Goal: Information Seeking & Learning: Find specific fact

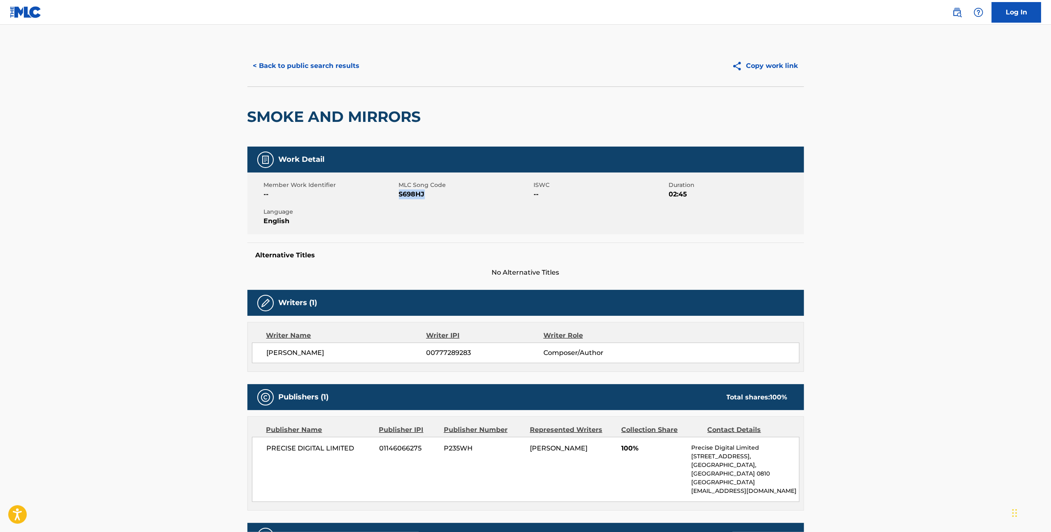
click at [333, 62] on button "< Back to public search results" at bounding box center [306, 66] width 118 height 21
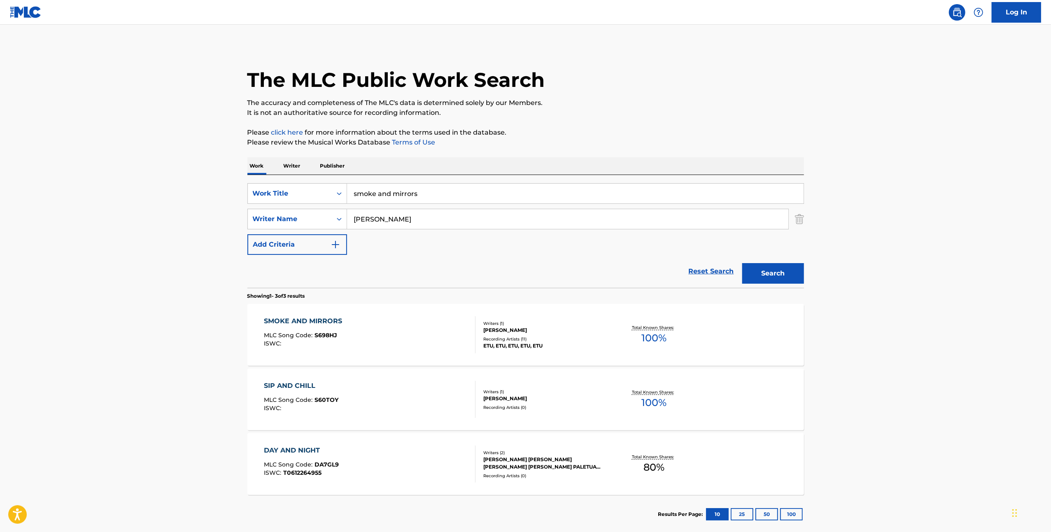
drag, startPoint x: 425, startPoint y: 191, endPoint x: 276, endPoint y: 182, distance: 148.5
click at [276, 182] on div "SearchWithCriteriabd1608f4-9f39-466d-a756-7a192880a317 Work Title smoke and mir…" at bounding box center [525, 231] width 557 height 113
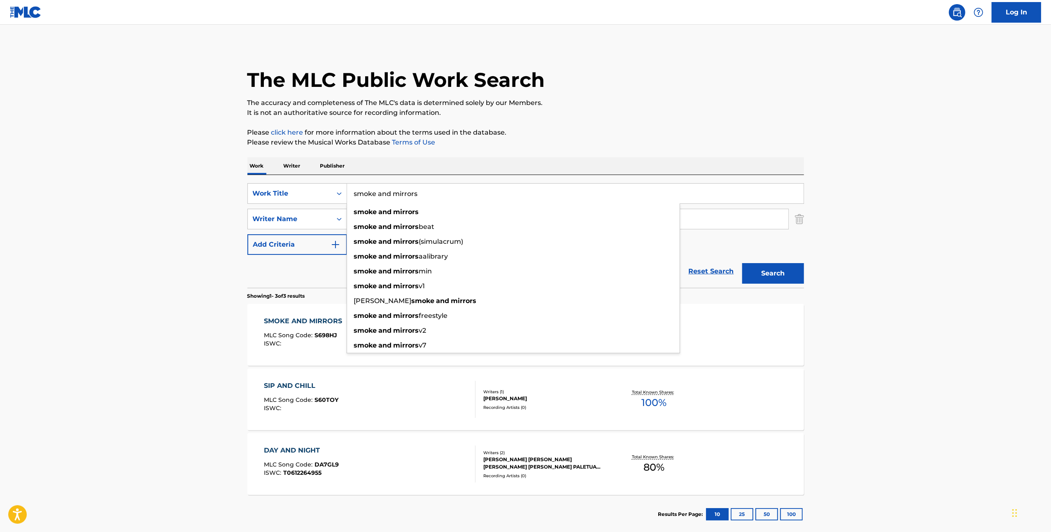
paste input "OI LA'U PELE 'EA"
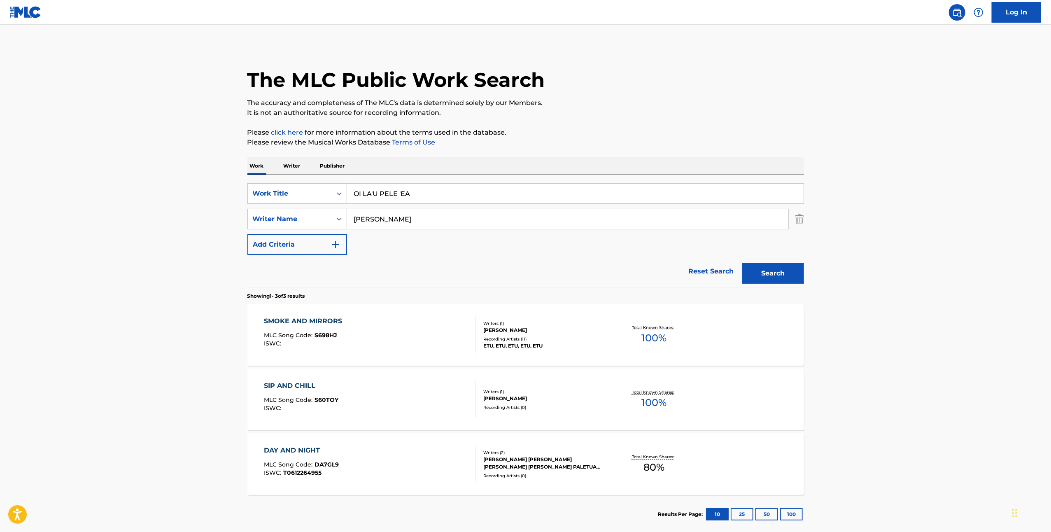
type input "OI LA'U PELE 'EA"
drag, startPoint x: 445, startPoint y: 205, endPoint x: 419, endPoint y: 204, distance: 26.0
click at [420, 204] on div "SearchWithCriteriabd1608f4-9f39-466d-a756-7a192880a317 Work Title OI LA'U PELE …" at bounding box center [525, 219] width 557 height 72
click at [798, 224] on img "Search Form" at bounding box center [799, 219] width 9 height 21
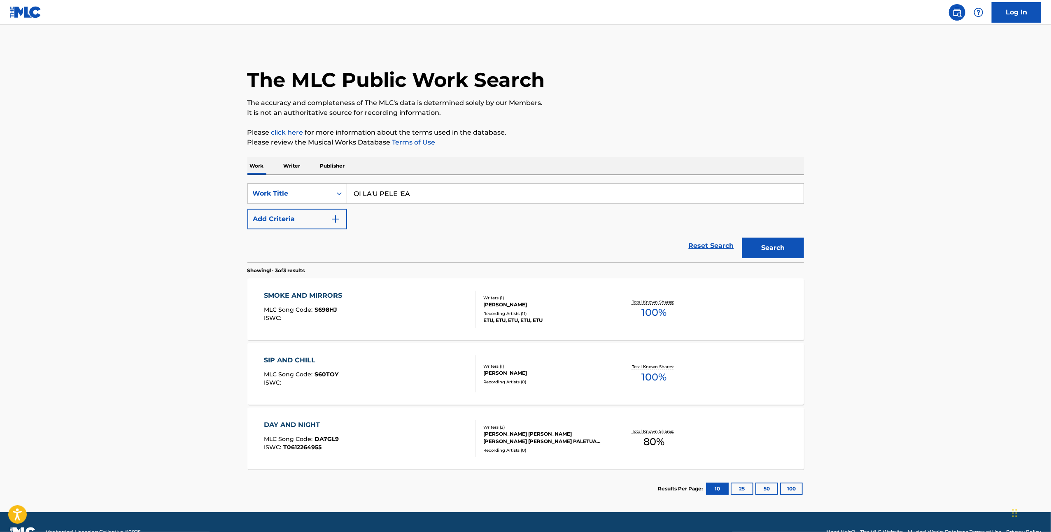
click at [794, 234] on div "Search" at bounding box center [771, 245] width 66 height 33
click at [792, 249] on button "Search" at bounding box center [773, 248] width 62 height 21
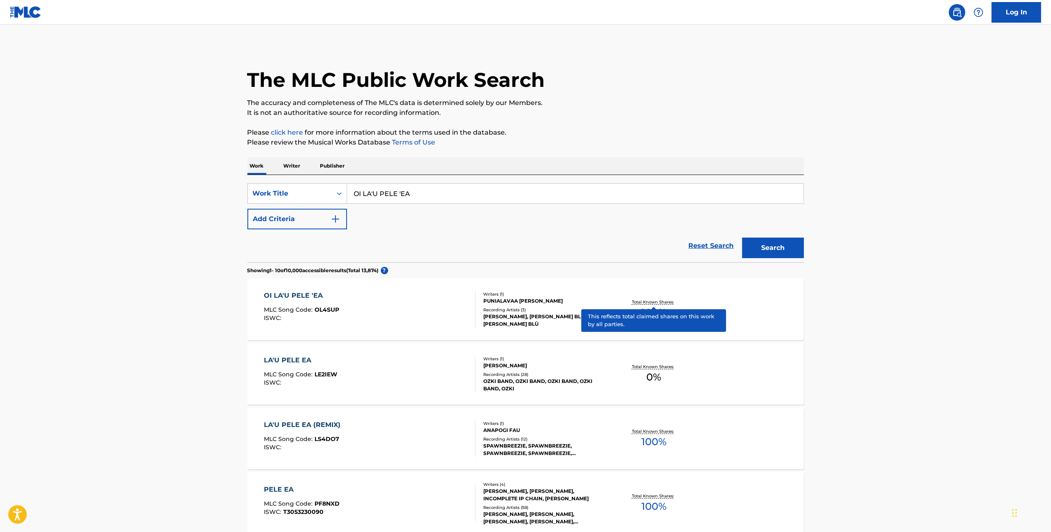
click at [658, 302] on p "Total Known Shares:" at bounding box center [654, 302] width 44 height 6
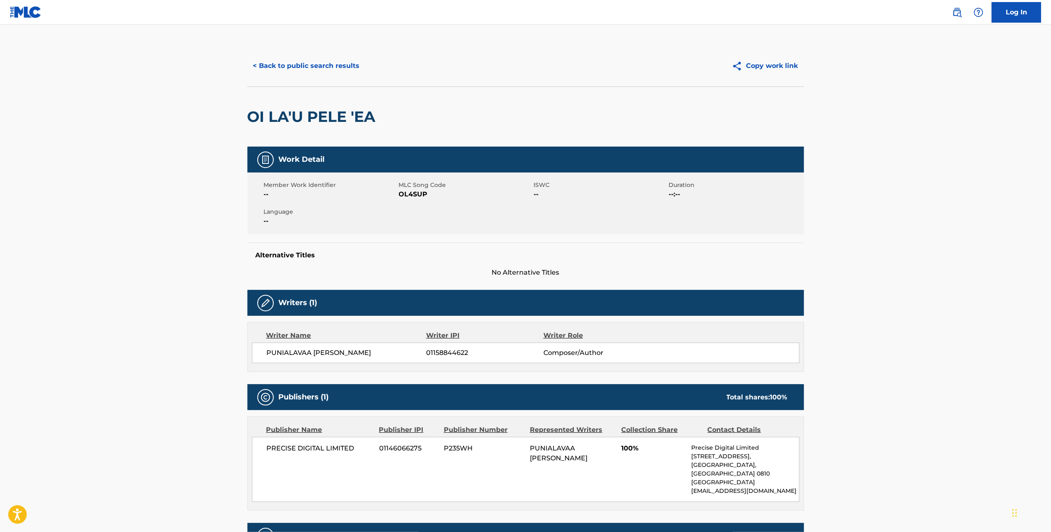
click at [338, 62] on button "< Back to public search results" at bounding box center [306, 66] width 118 height 21
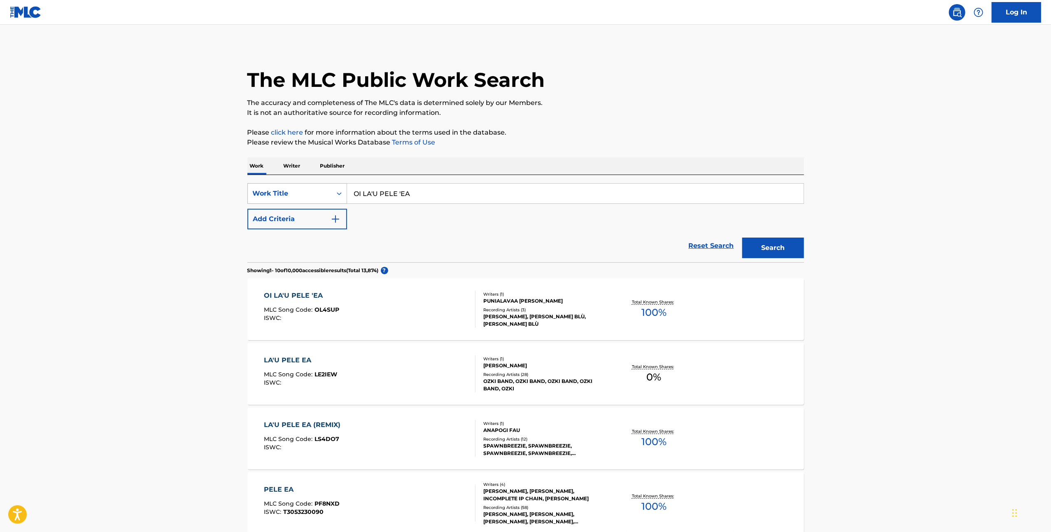
drag, startPoint x: 444, startPoint y: 199, endPoint x: 338, endPoint y: 201, distance: 105.4
click at [338, 201] on div "SearchWithCriteriabd1608f4-9f39-466d-a756-7a192880a317 Work Title OI LA'U PELE …" at bounding box center [525, 193] width 557 height 21
paste input "YOU & ME"
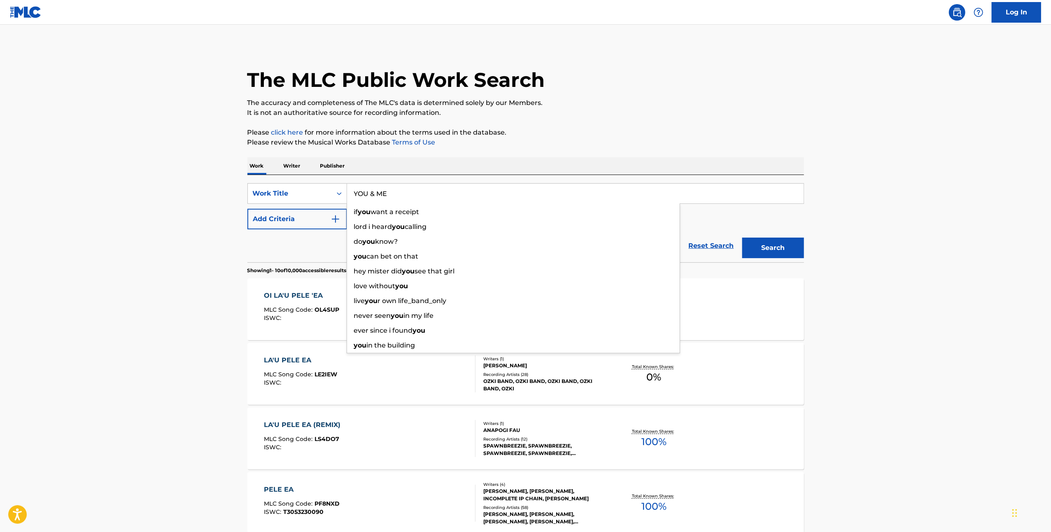
type input "YOU & ME"
click at [535, 150] on div "The MLC Public Work Search The accuracy and completeness of The MLC's data is d…" at bounding box center [526, 504] width 577 height 919
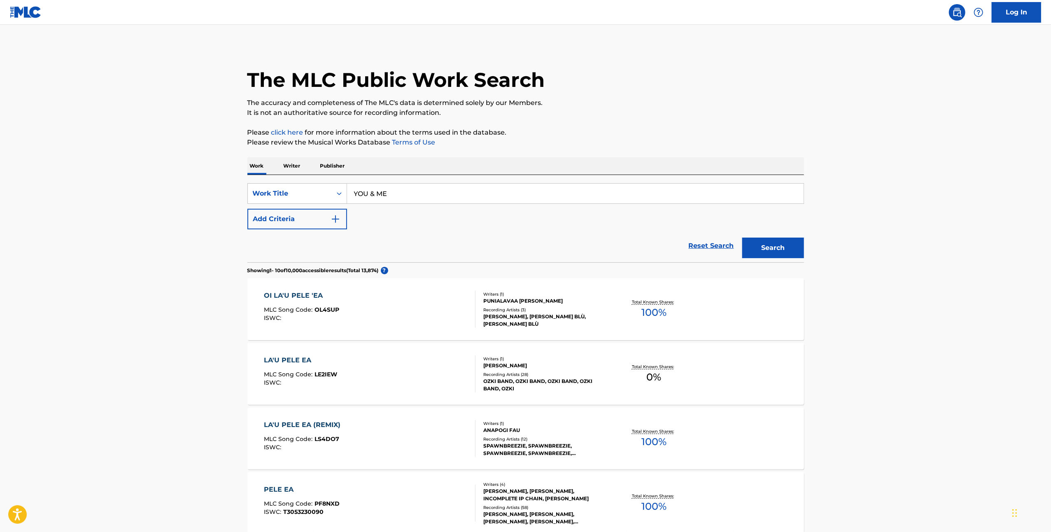
click at [791, 244] on button "Search" at bounding box center [773, 248] width 62 height 21
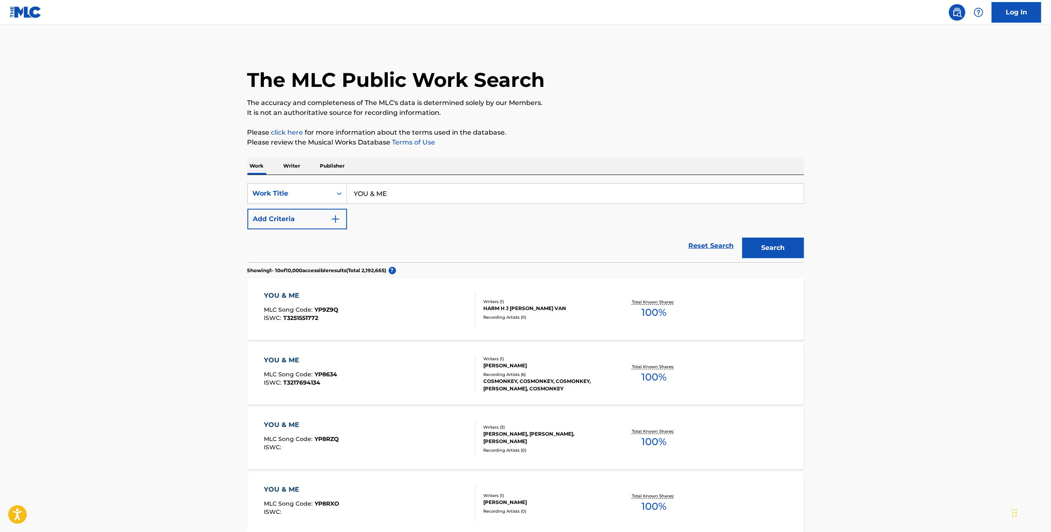
click at [330, 215] on button "Add Criteria" at bounding box center [297, 219] width 100 height 21
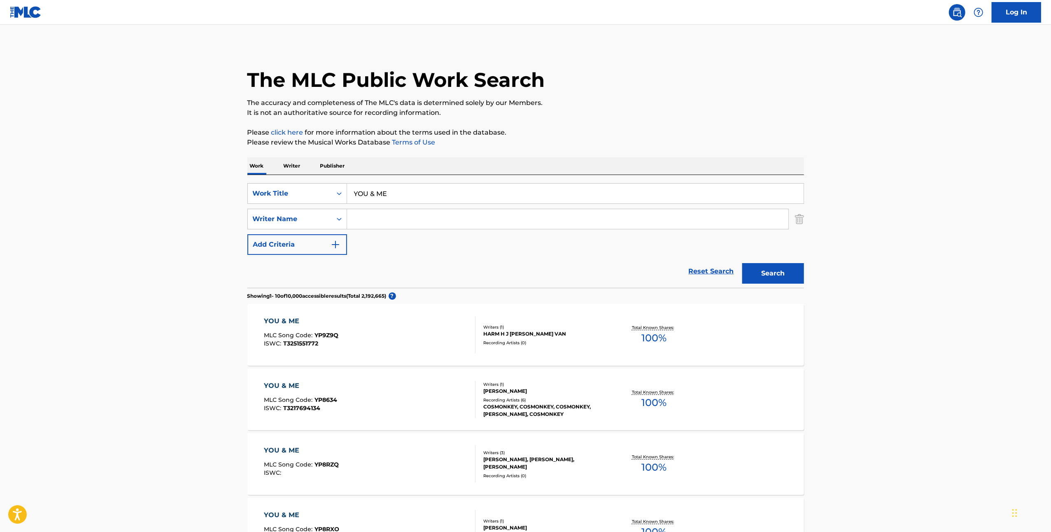
click at [378, 213] on input "Search Form" at bounding box center [567, 219] width 441 height 20
paste input "[PERSON_NAME]"
click at [772, 267] on button "Search" at bounding box center [773, 273] width 62 height 21
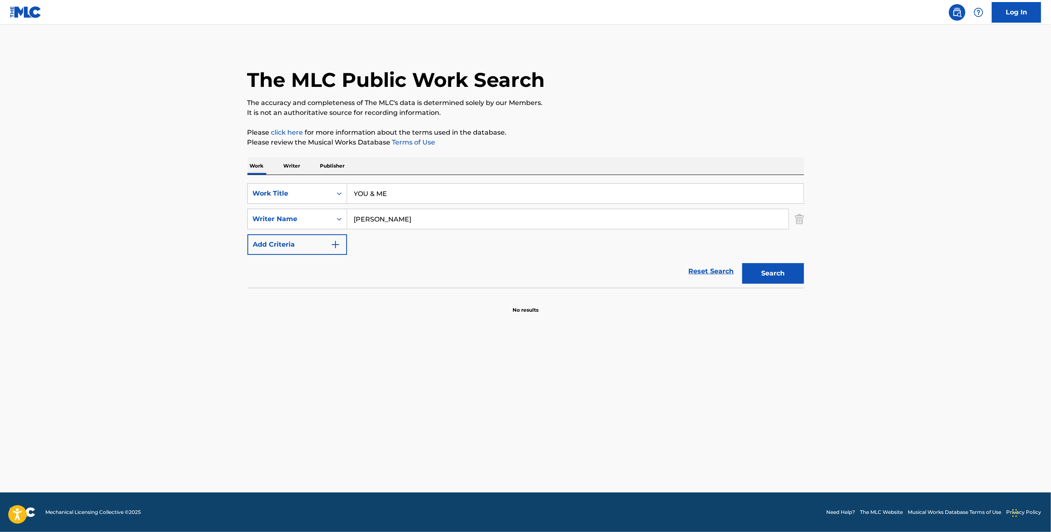
click at [371, 218] on input "[PERSON_NAME]" at bounding box center [567, 219] width 441 height 20
type input "Tatofi"
click at [771, 275] on button "Search" at bounding box center [773, 273] width 62 height 21
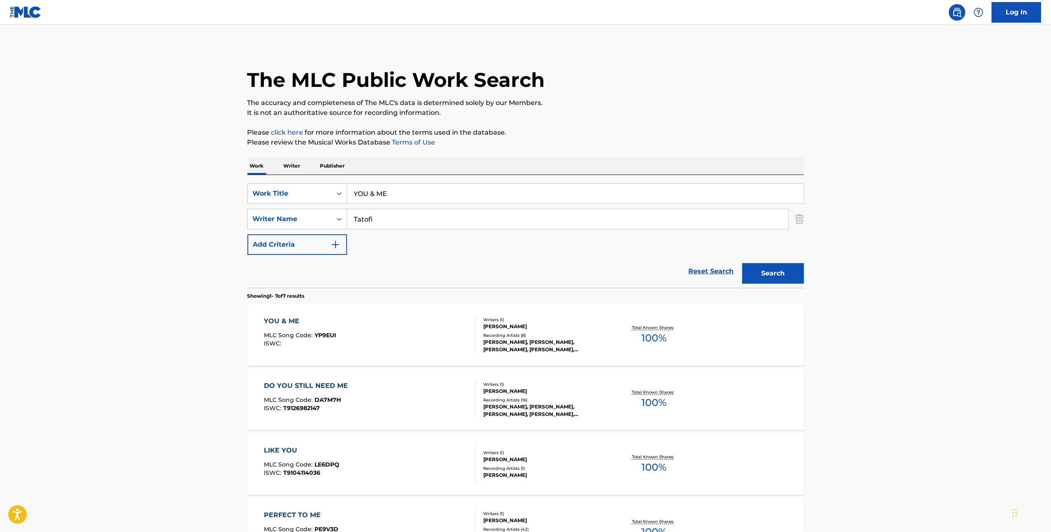
click at [523, 338] on div "[PERSON_NAME], [PERSON_NAME], [PERSON_NAME], [PERSON_NAME], [PERSON_NAME]" at bounding box center [545, 345] width 124 height 15
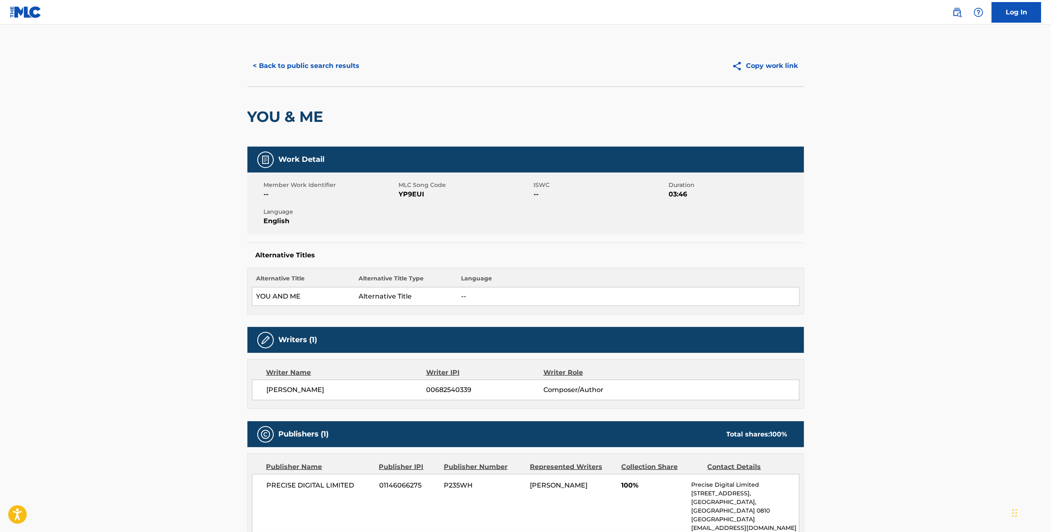
click at [343, 69] on button "< Back to public search results" at bounding box center [306, 66] width 118 height 21
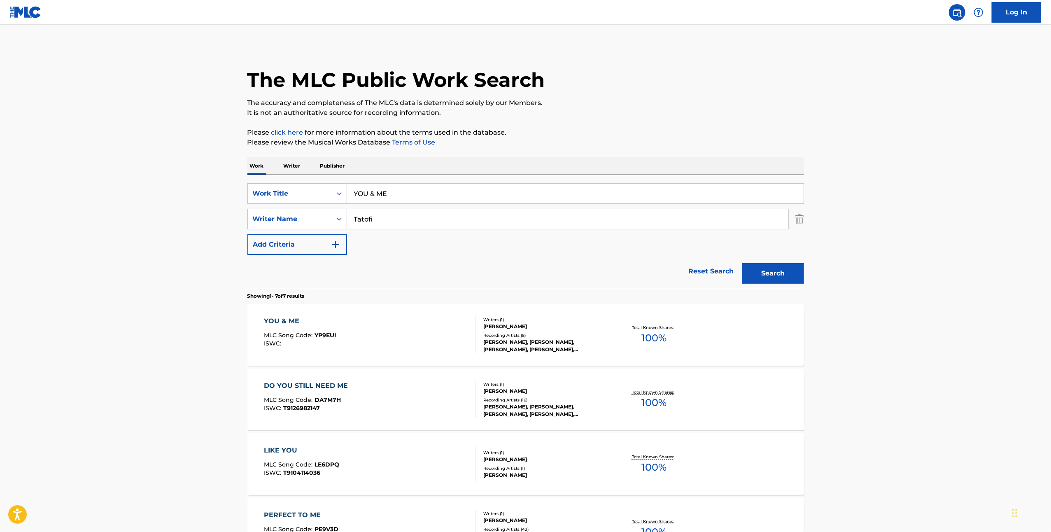
drag, startPoint x: 361, startPoint y: 223, endPoint x: 348, endPoint y: 223, distance: 12.8
click at [348, 223] on input "Tatofi" at bounding box center [567, 219] width 441 height 20
click at [418, 201] on input "YOU & ME" at bounding box center [575, 194] width 457 height 20
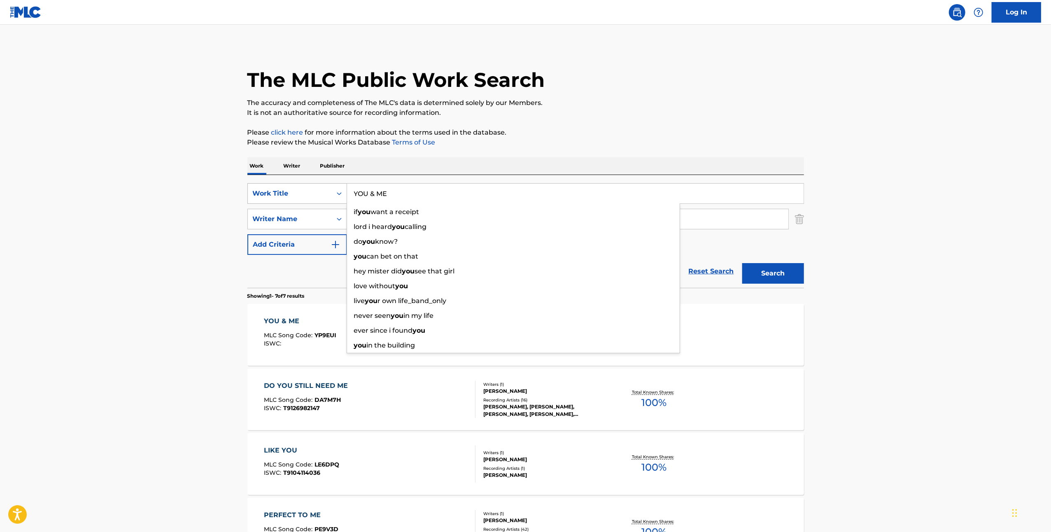
drag, startPoint x: 419, startPoint y: 196, endPoint x: 328, endPoint y: 189, distance: 91.3
click at [328, 189] on div "SearchWithCriteriabd1608f4-9f39-466d-a756-7a192880a317 Work Title YOU & ME if y…" at bounding box center [525, 193] width 557 height 21
click at [574, 162] on div "Work Writer Publisher" at bounding box center [525, 165] width 557 height 17
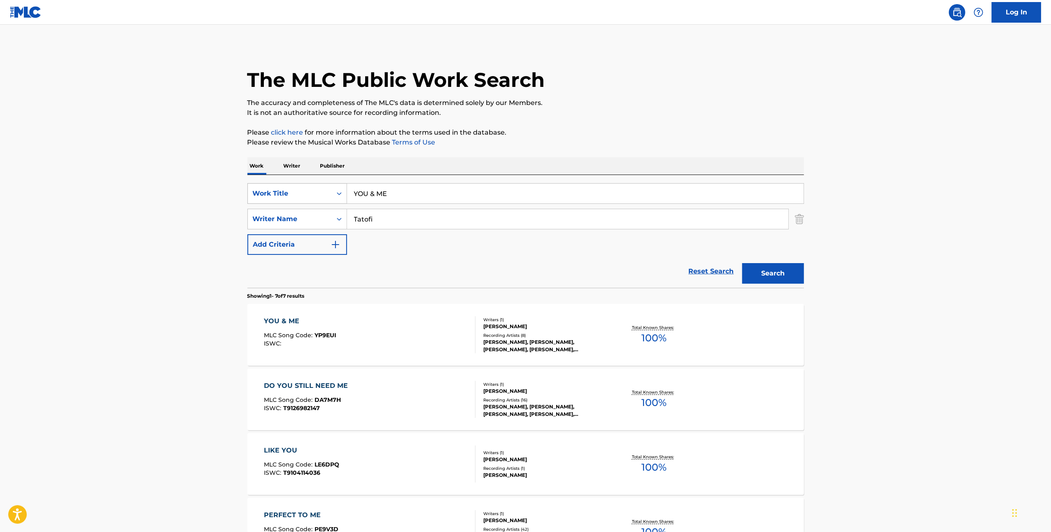
drag, startPoint x: 436, startPoint y: 201, endPoint x: 330, endPoint y: 191, distance: 105.9
click at [330, 191] on div "SearchWithCriteriabd1608f4-9f39-466d-a756-7a192880a317 Work Title YOU & ME" at bounding box center [525, 193] width 557 height 21
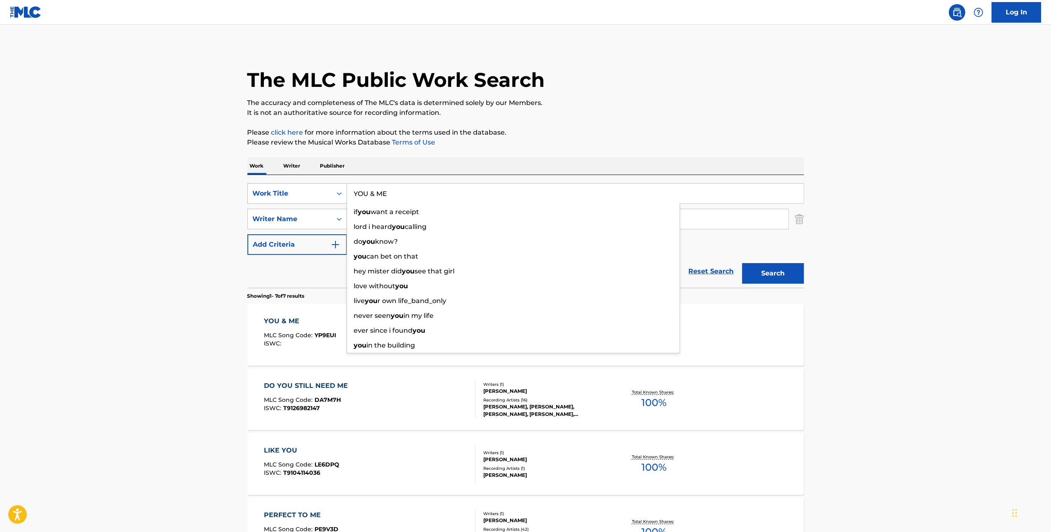
paste input "HE MANA'O HE ALOHA"
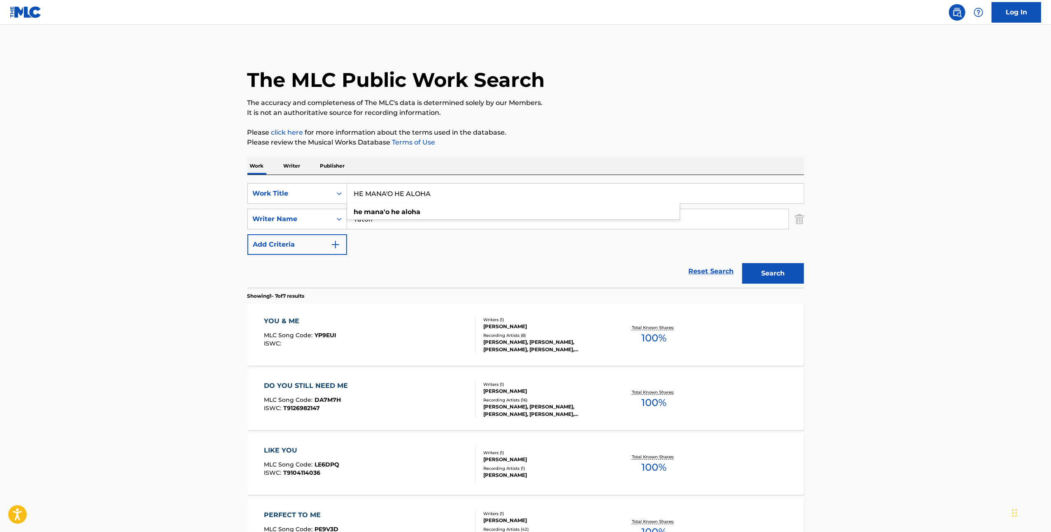
type input "HE MANA'O HE ALOHA"
click at [529, 231] on div "SearchWithCriteriabd1608f4-9f39-466d-a756-7a192880a317 Work Title HE MANA'O HE …" at bounding box center [525, 219] width 557 height 72
drag, startPoint x: 394, startPoint y: 214, endPoint x: 334, endPoint y: 226, distance: 62.3
click at [333, 226] on div "SearchWithCriteria105ede16-a608-45d9-86d1-77f01e9079de Writer Name [PERSON_NAME]" at bounding box center [525, 219] width 557 height 21
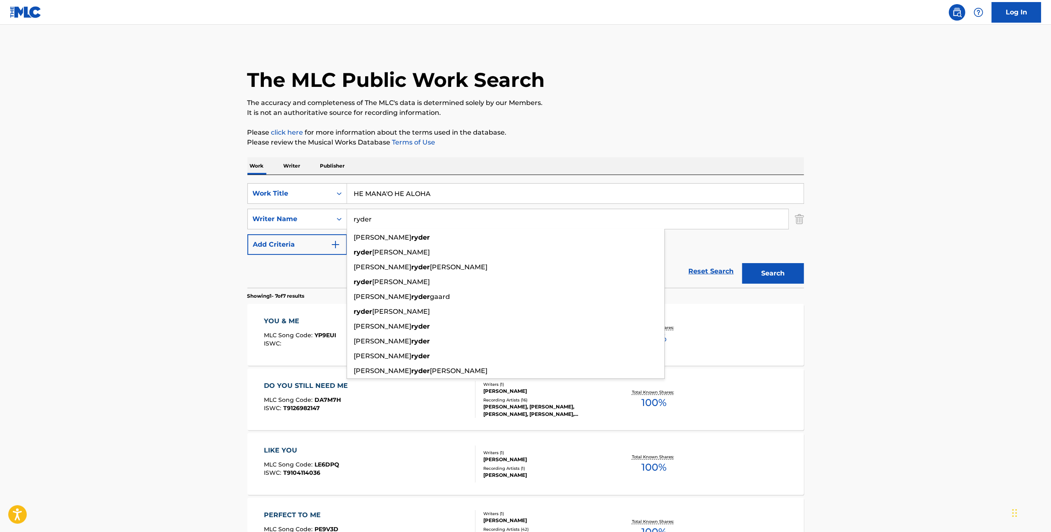
type input "ryder"
click at [768, 269] on button "Search" at bounding box center [773, 273] width 62 height 21
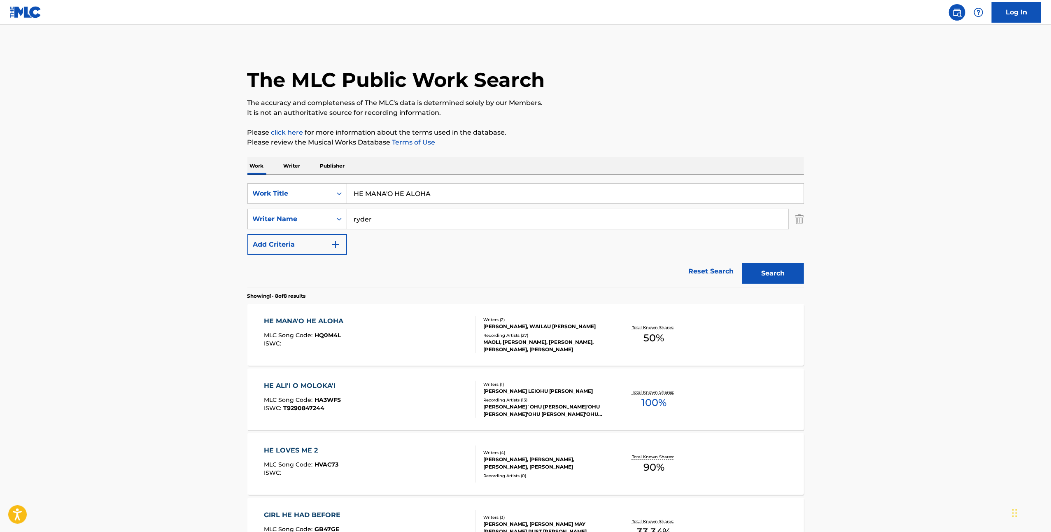
click at [574, 336] on div "Recording Artists ( 27 )" at bounding box center [545, 335] width 124 height 6
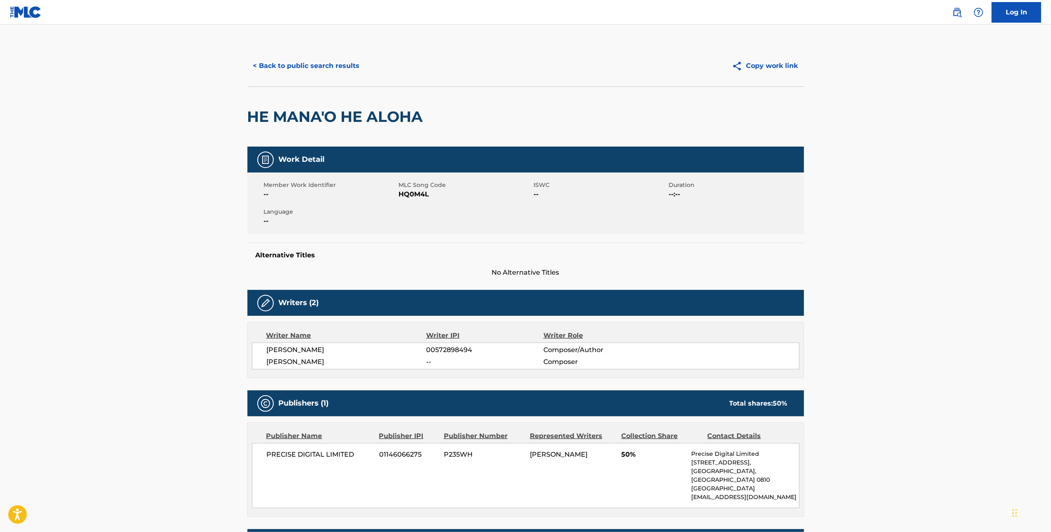
click at [341, 65] on button "< Back to public search results" at bounding box center [306, 66] width 118 height 21
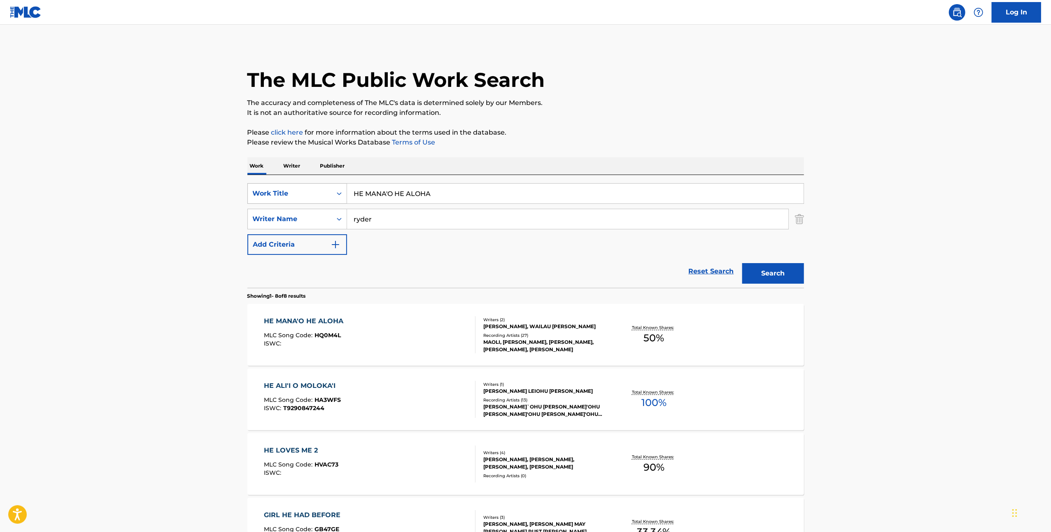
drag, startPoint x: 449, startPoint y: 196, endPoint x: 278, endPoint y: 192, distance: 170.9
click at [278, 192] on div "SearchWithCriteriabd1608f4-9f39-466d-a756-7a192880a317 Work Title HE MANA'O HE …" at bounding box center [525, 193] width 557 height 21
paste input "I THINK I'M WRONG"
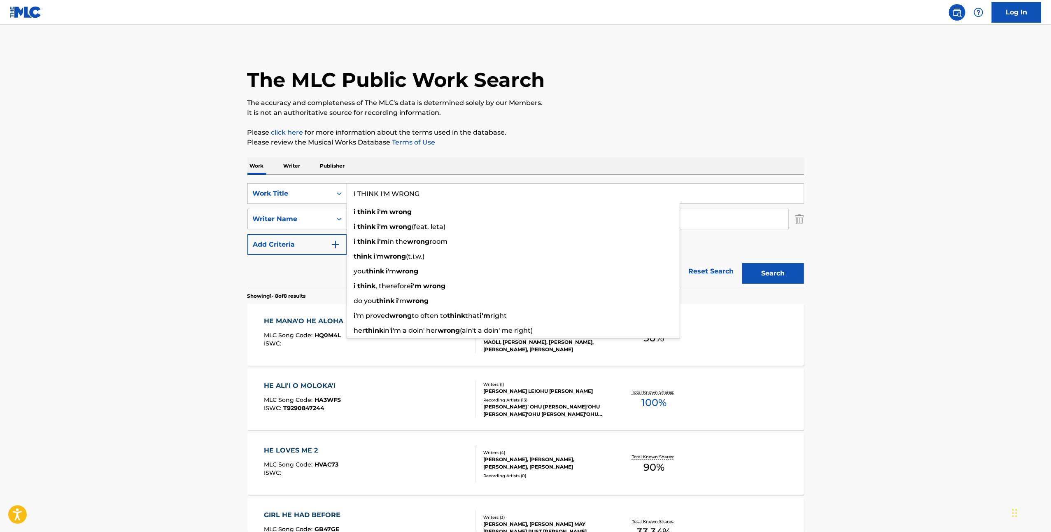
type input "I THINK I'M WRONG"
click at [754, 236] on div "SearchWithCriteriabd1608f4-9f39-466d-a756-7a192880a317 Work Title I THINK I'M W…" at bounding box center [525, 219] width 557 height 72
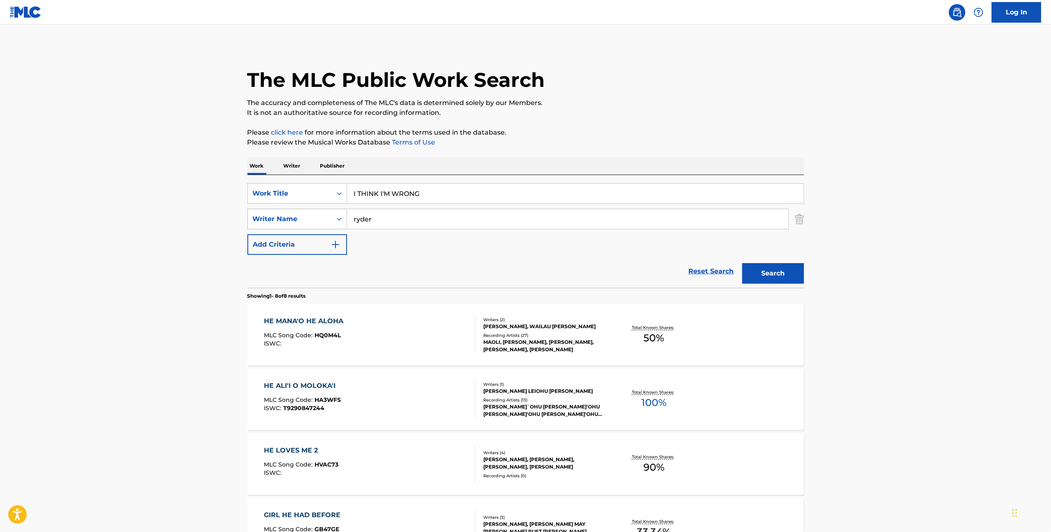
drag, startPoint x: 385, startPoint y: 223, endPoint x: 302, endPoint y: 215, distance: 83.6
click at [303, 216] on div "SearchWithCriteria105ede16-a608-45d9-86d1-77f01e9079de Writer Name [PERSON_NAME]" at bounding box center [525, 219] width 557 height 21
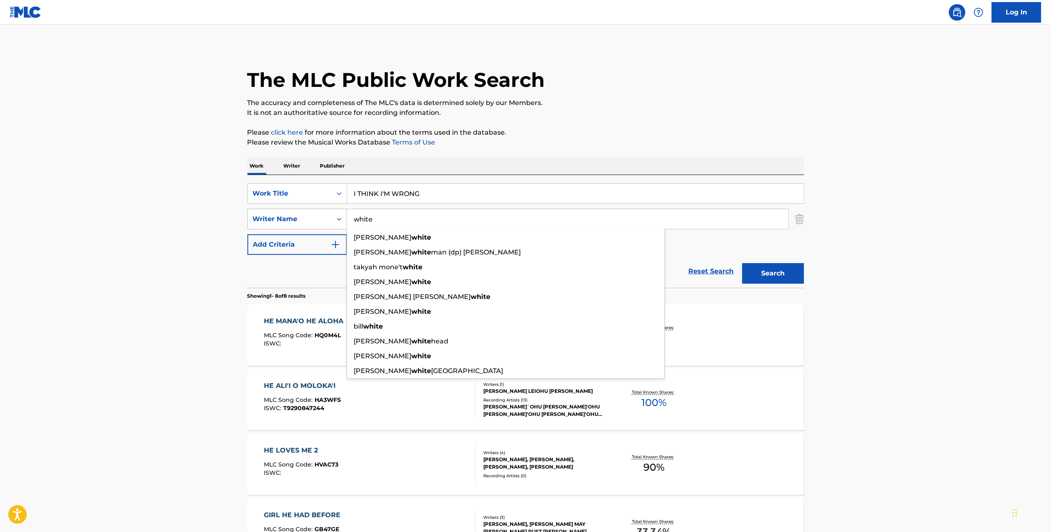
type input "white"
click at [742, 263] on button "Search" at bounding box center [773, 273] width 62 height 21
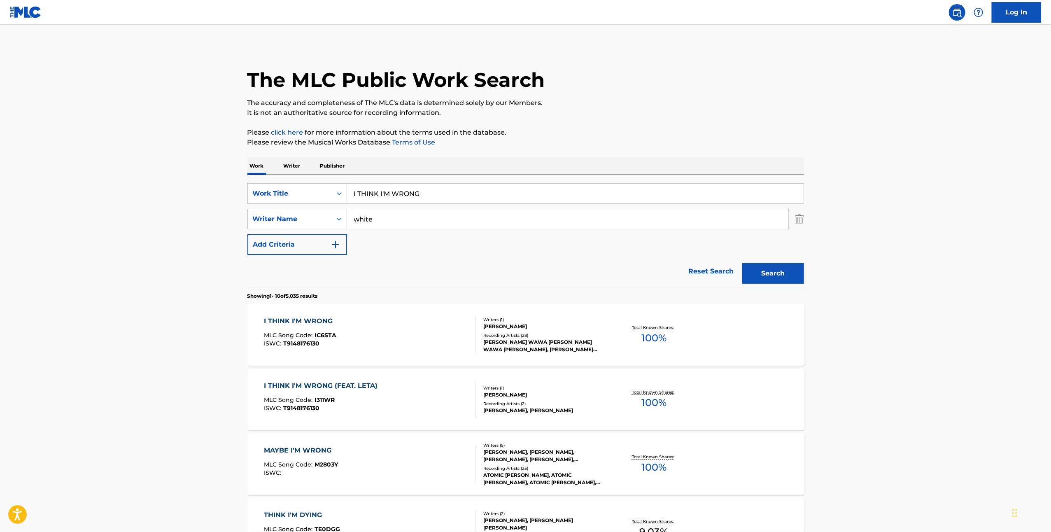
click at [553, 340] on div "[PERSON_NAME] WAWA [PERSON_NAME] WAWA [PERSON_NAME], [PERSON_NAME] WAWA [PERSON…" at bounding box center [545, 345] width 124 height 15
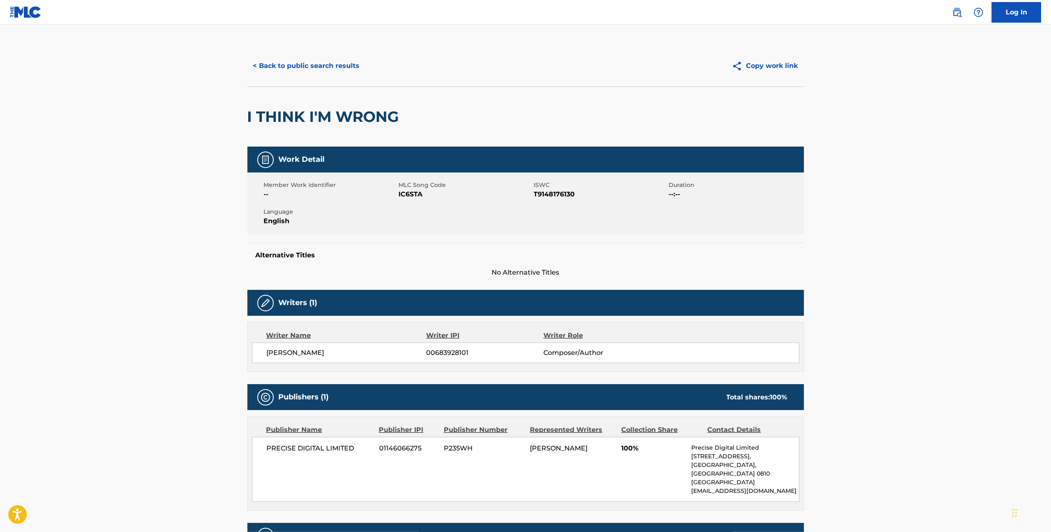
click at [313, 62] on button "< Back to public search results" at bounding box center [306, 66] width 118 height 21
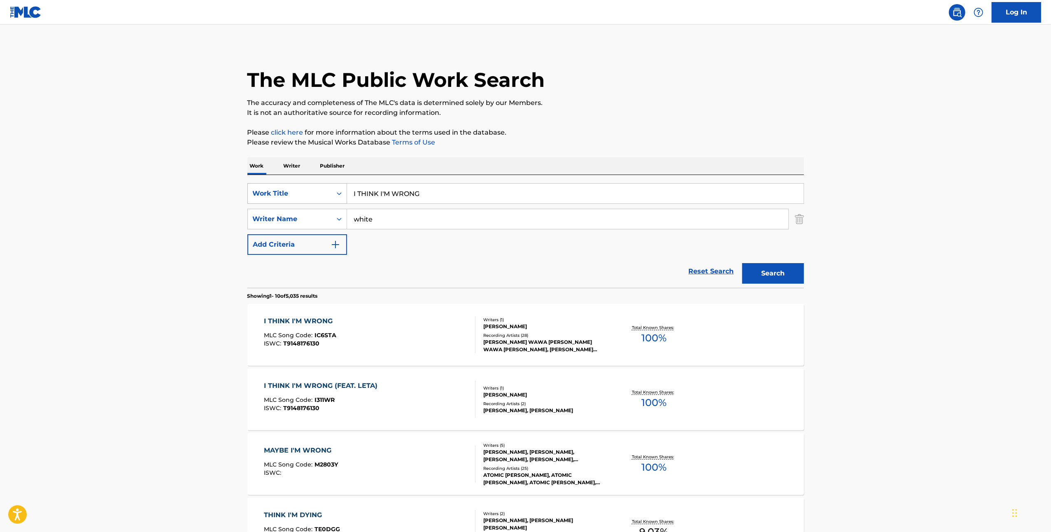
drag, startPoint x: 448, startPoint y: 202, endPoint x: 308, endPoint y: 200, distance: 140.0
click at [308, 200] on div "SearchWithCriteriabd1608f4-9f39-466d-a756-7a192880a317 Work Title I THINK I'M W…" at bounding box center [525, 193] width 557 height 21
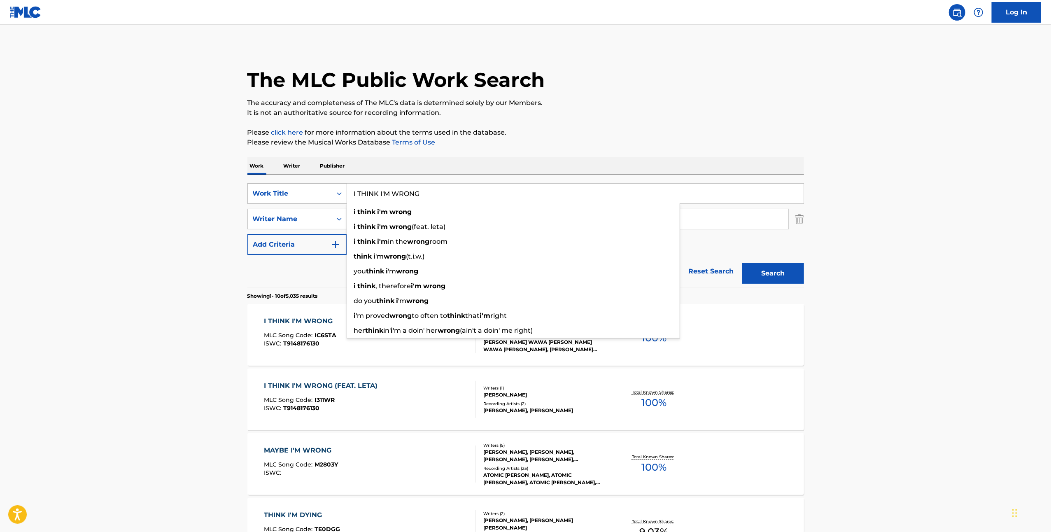
paste input "AINT WHAT IM LOOKING FOR"
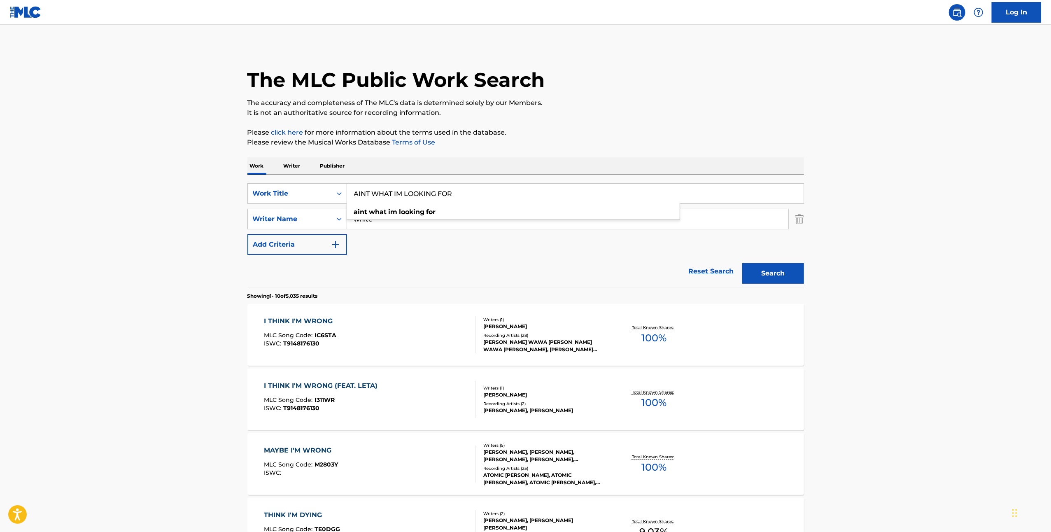
type input "AINT WHAT IM LOOKING FOR"
click at [481, 245] on div "SearchWithCriteriabd1608f4-9f39-466d-a756-7a192880a317 Work Title AINT WHAT IM …" at bounding box center [525, 219] width 557 height 72
drag, startPoint x: 413, startPoint y: 215, endPoint x: 296, endPoint y: 207, distance: 116.4
click at [296, 207] on div "SearchWithCriteriabd1608f4-9f39-466d-a756-7a192880a317 Work Title AINT WHAT IM …" at bounding box center [525, 219] width 557 height 72
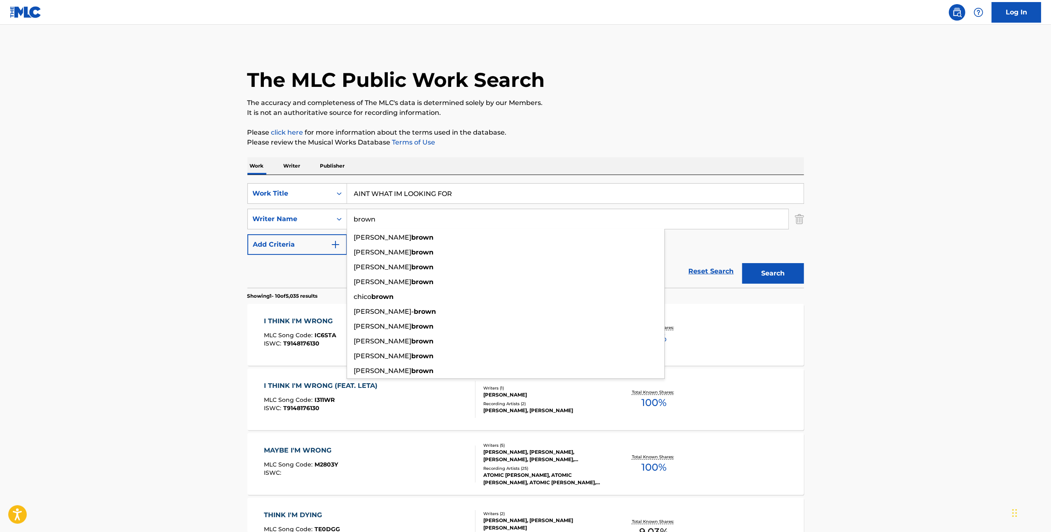
type input "brown"
click at [756, 271] on button "Search" at bounding box center [773, 273] width 62 height 21
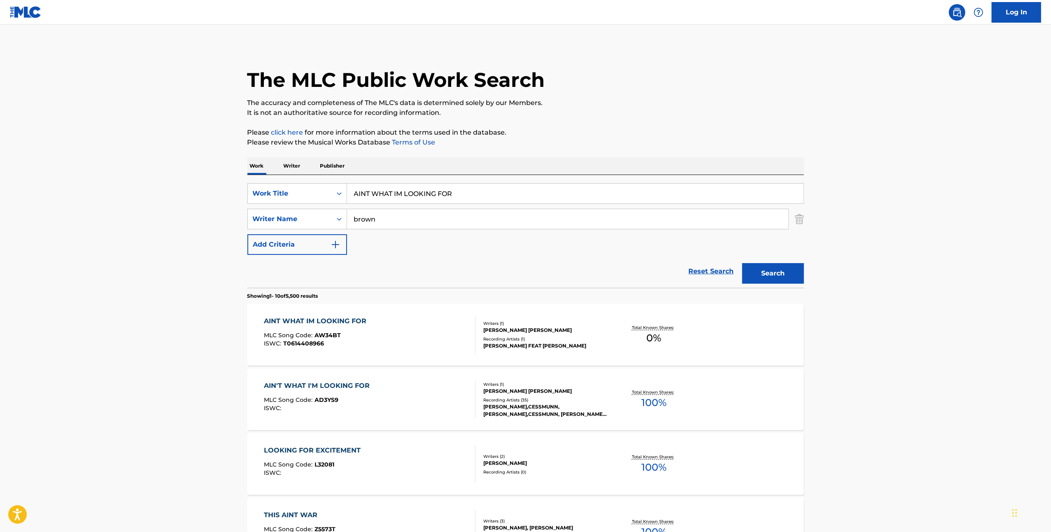
click at [524, 391] on div "[PERSON_NAME] [PERSON_NAME]" at bounding box center [545, 390] width 124 height 7
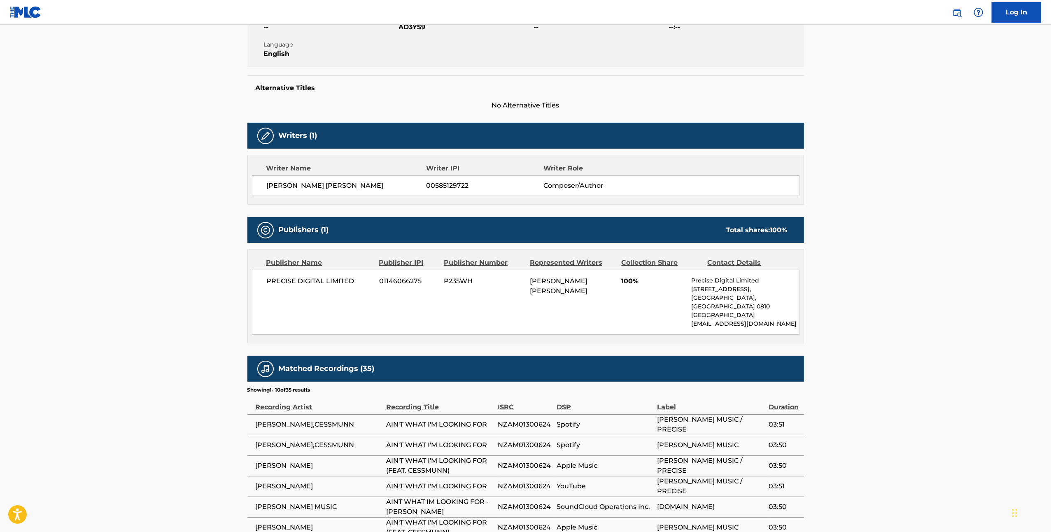
scroll to position [219, 0]
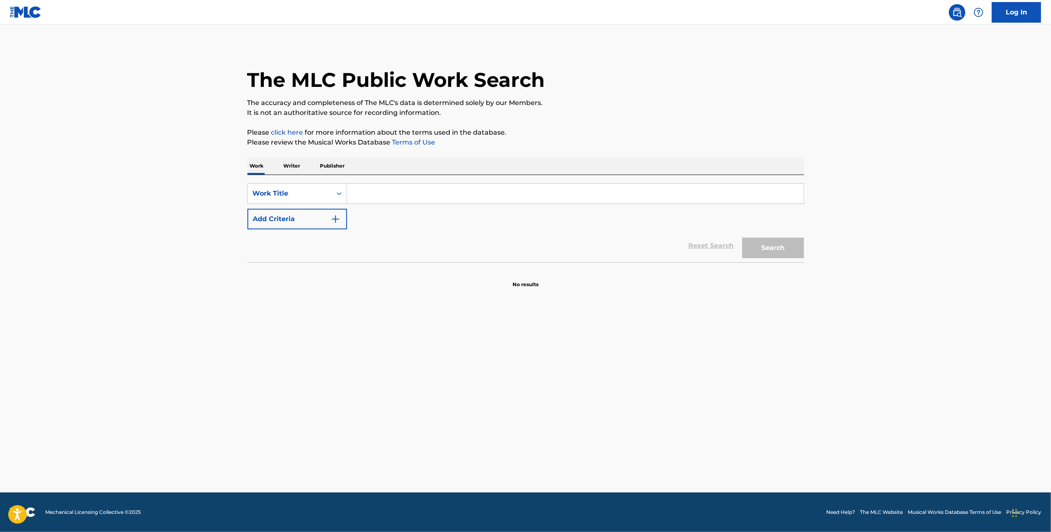
click at [376, 189] on input "Search Form" at bounding box center [575, 194] width 457 height 20
paste input "J Wawa"
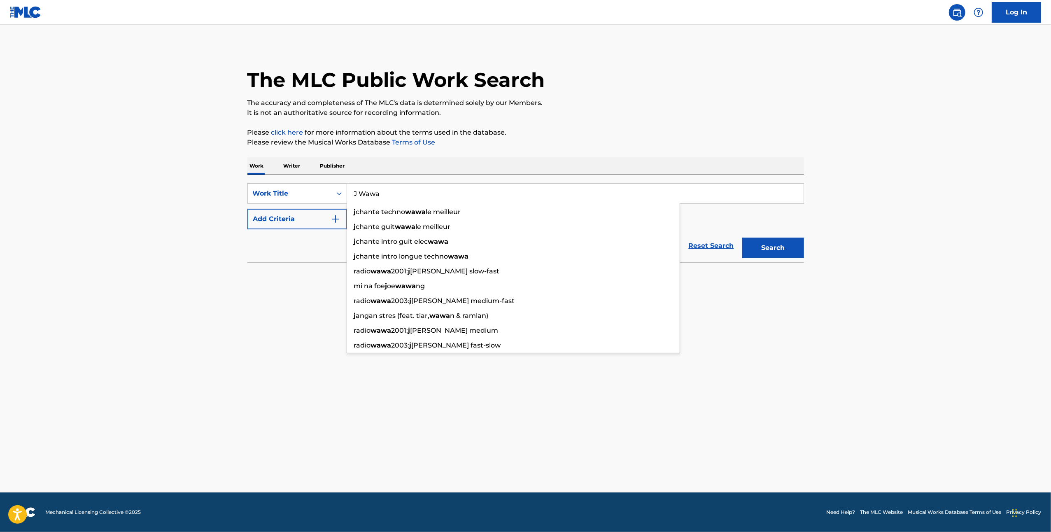
drag, startPoint x: 404, startPoint y: 191, endPoint x: 351, endPoint y: 190, distance: 52.7
click at [351, 190] on input "J Wawa" at bounding box center [575, 194] width 457 height 20
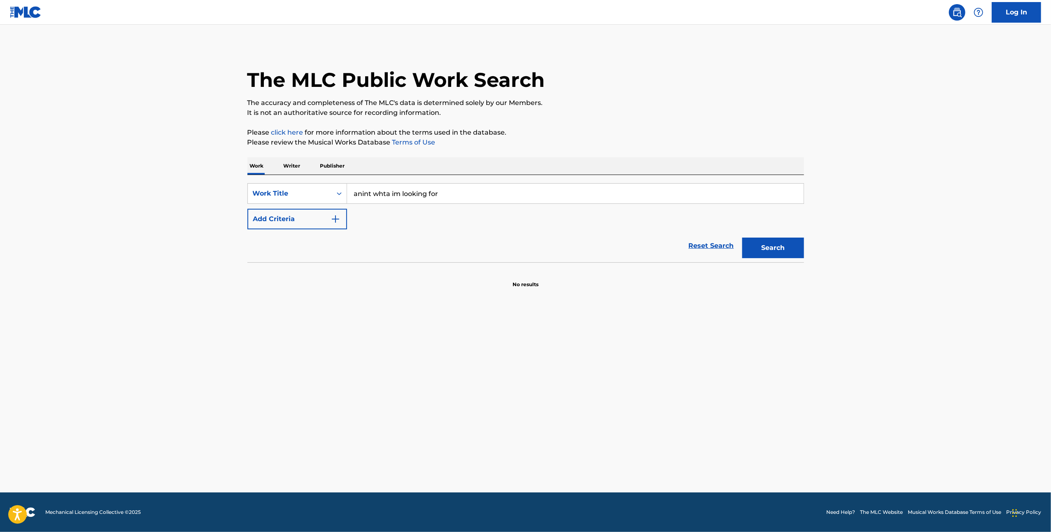
type input "anint whta im looking for"
click at [390, 228] on form "SearchWithCriteria31ef1ebe-95b0-48df-b9b7-7a504d999a50 Work Title anint whta im…" at bounding box center [525, 222] width 557 height 79
click at [331, 219] on button "Add Criteria" at bounding box center [297, 219] width 100 height 21
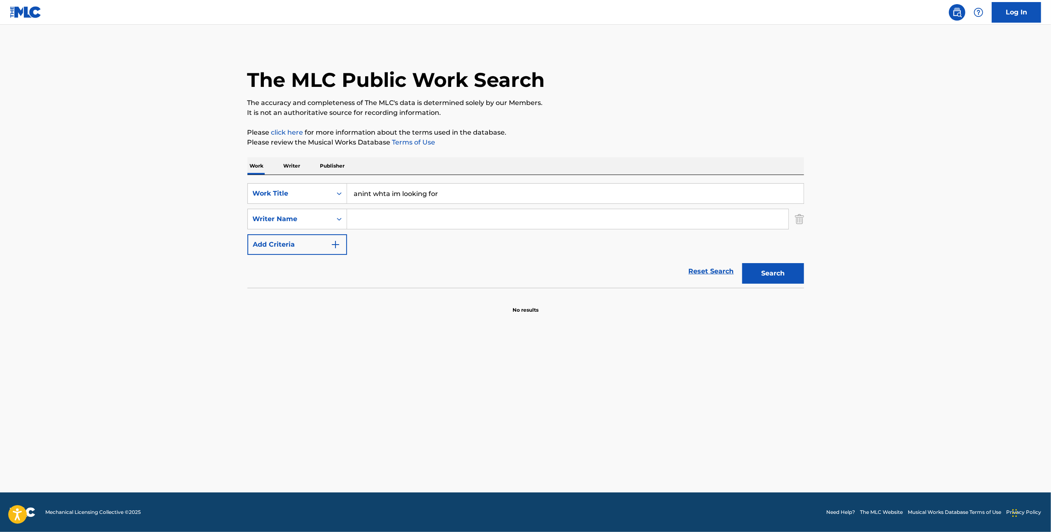
click at [360, 217] on input "Search Form" at bounding box center [567, 219] width 441 height 20
type input "wawa"
click at [795, 267] on button "Search" at bounding box center [773, 273] width 62 height 21
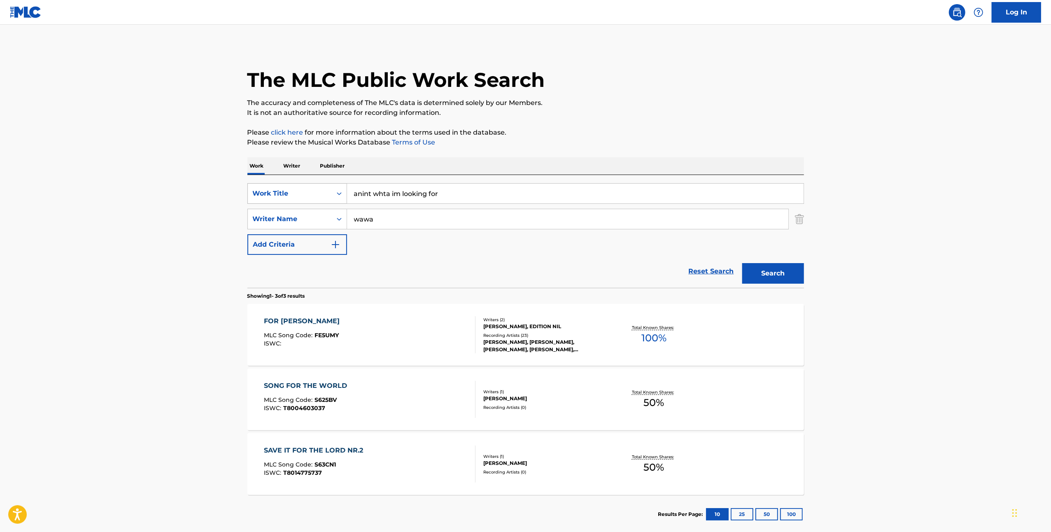
drag, startPoint x: 474, startPoint y: 198, endPoint x: 288, endPoint y: 183, distance: 186.7
click at [288, 183] on div "SearchWithCriteria31ef1ebe-95b0-48df-b9b7-7a504d999a50 Work Title anint whta im…" at bounding box center [525, 193] width 557 height 21
paste input "I THINK I'M WRONG""
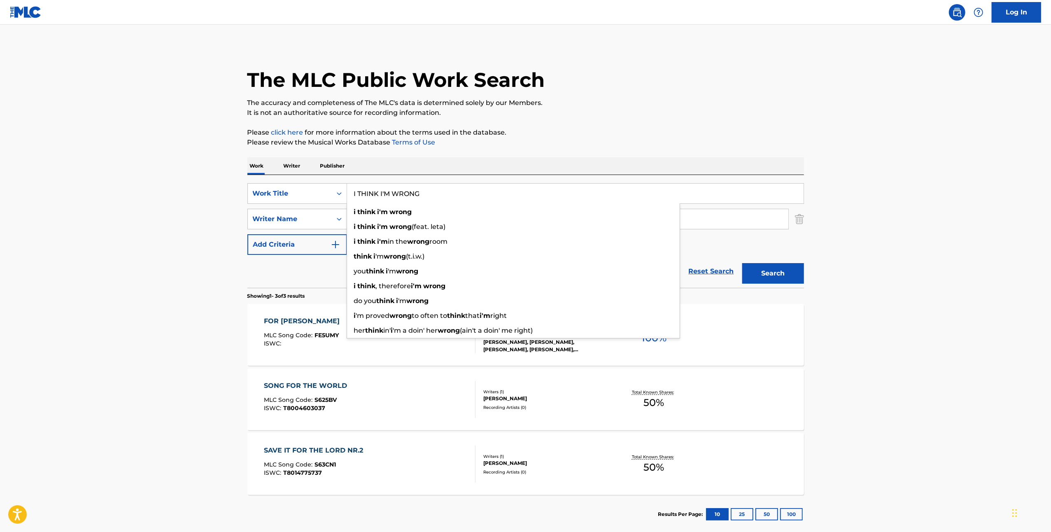
type input "I THINK I'M WRONG"
click at [794, 270] on button "Search" at bounding box center [773, 273] width 62 height 21
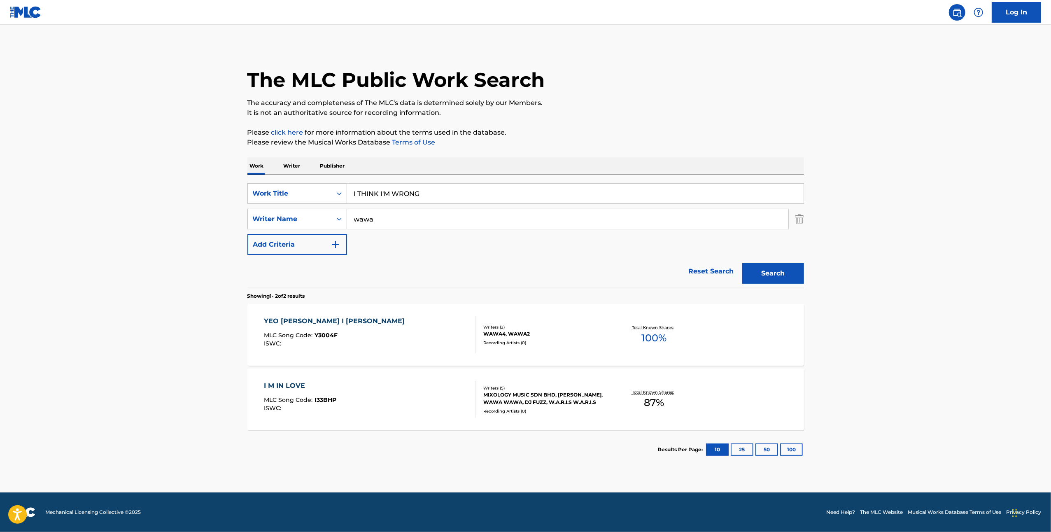
click at [431, 196] on input "I THINK I'M WRONG" at bounding box center [575, 194] width 457 height 20
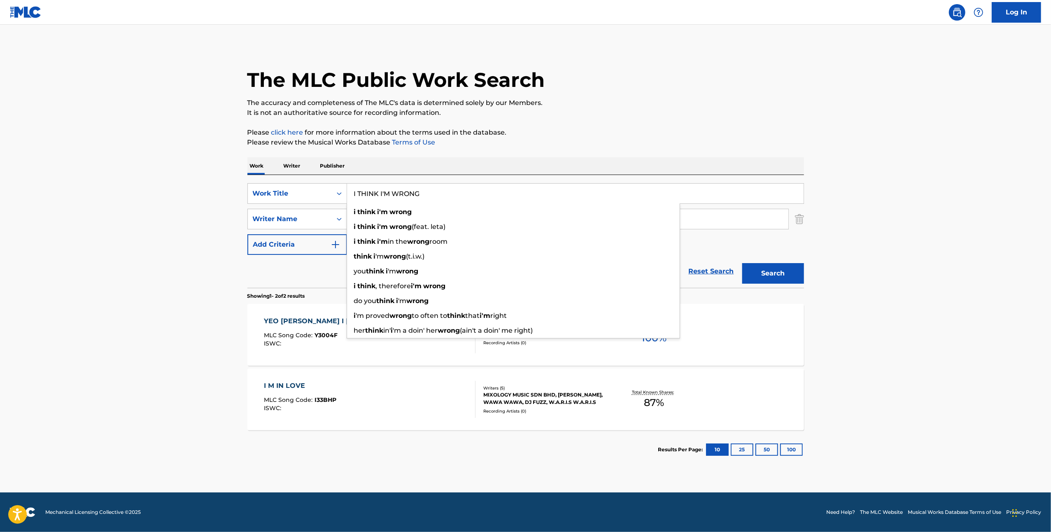
click at [696, 240] on div "SearchWithCriteria31ef1ebe-95b0-48df-b9b7-7a504d999a50 Work Title I THINK I'M W…" at bounding box center [525, 219] width 557 height 72
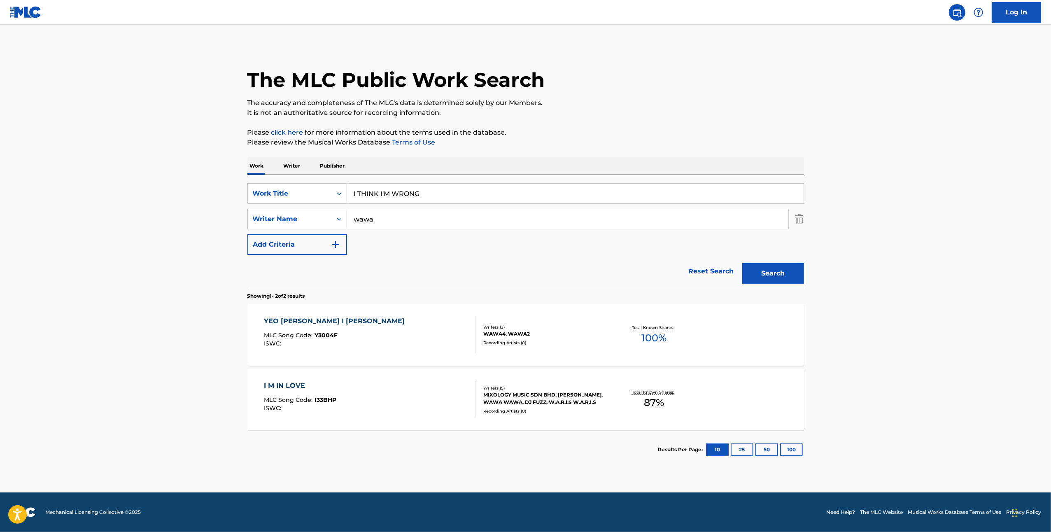
drag, startPoint x: 521, startPoint y: 221, endPoint x: 431, endPoint y: 225, distance: 90.3
click at [431, 225] on input "wawa" at bounding box center [567, 219] width 441 height 20
drag, startPoint x: 435, startPoint y: 196, endPoint x: 333, endPoint y: 188, distance: 102.9
click at [333, 188] on div "SearchWithCriteria31ef1ebe-95b0-48df-b9b7-7a504d999a50 Work Title I THINK I'M W…" at bounding box center [525, 193] width 557 height 21
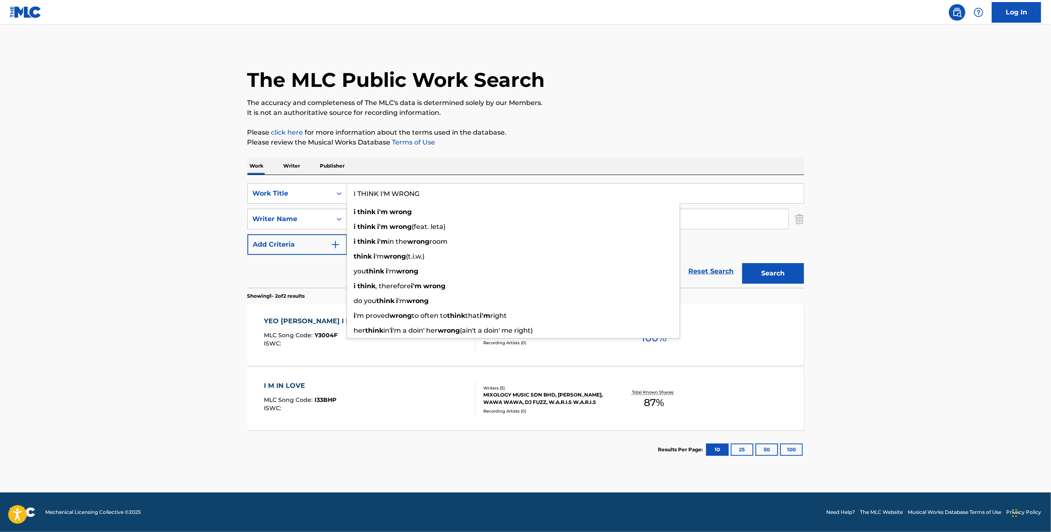
click at [571, 133] on p "Please click here for more information about the terms used in the database." at bounding box center [525, 133] width 557 height 10
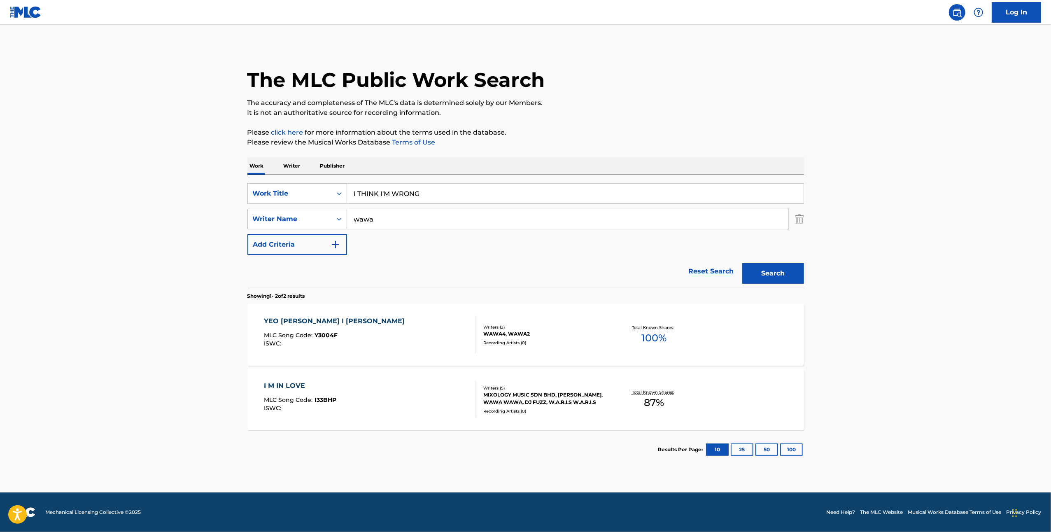
drag, startPoint x: 416, startPoint y: 221, endPoint x: 265, endPoint y: 233, distance: 152.0
click at [270, 230] on div "SearchWithCriteria31ef1ebe-95b0-48df-b9b7-7a504d999a50 Work Title I THINK I'M W…" at bounding box center [525, 219] width 557 height 72
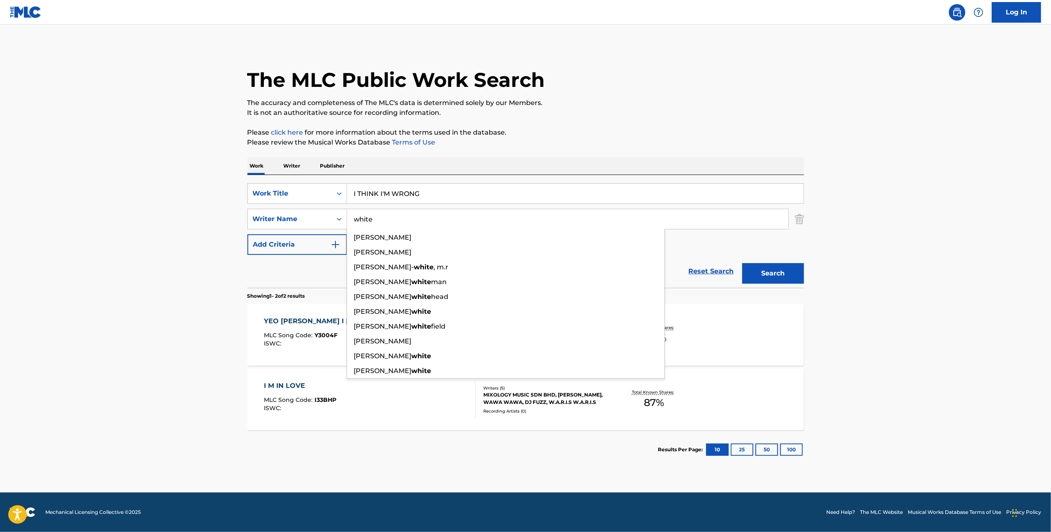
type input "white"
click at [742, 263] on button "Search" at bounding box center [773, 273] width 62 height 21
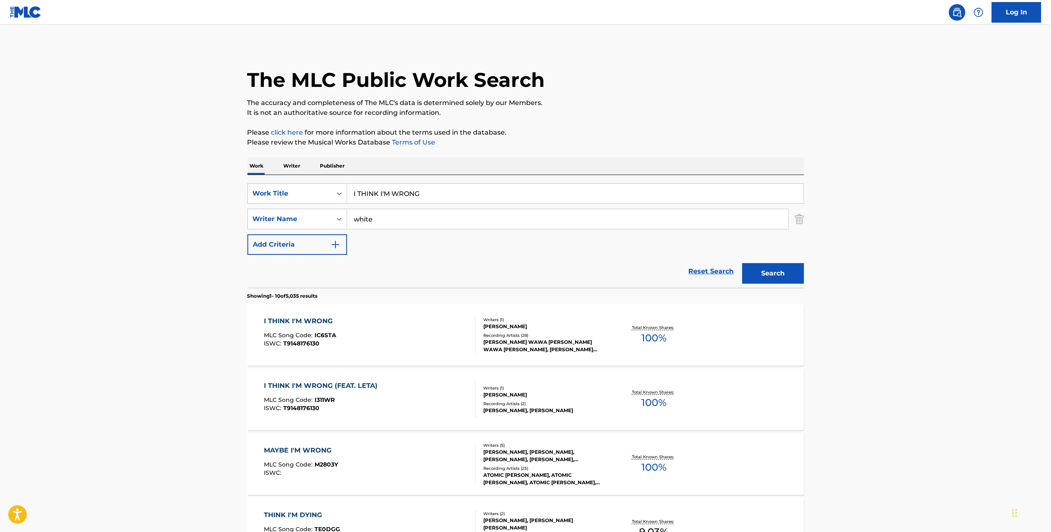
drag, startPoint x: 852, startPoint y: 357, endPoint x: 849, endPoint y: 359, distance: 4.2
click at [851, 357] on main "The MLC Public Work Search The accuracy and completeness of The MLC's data is d…" at bounding box center [525, 509] width 1051 height 969
click at [547, 414] on div "I THINK I'M WRONG (FEAT. LETA) MLC Song Code : I311WR ISWC : T9148176130 Writer…" at bounding box center [525, 400] width 557 height 62
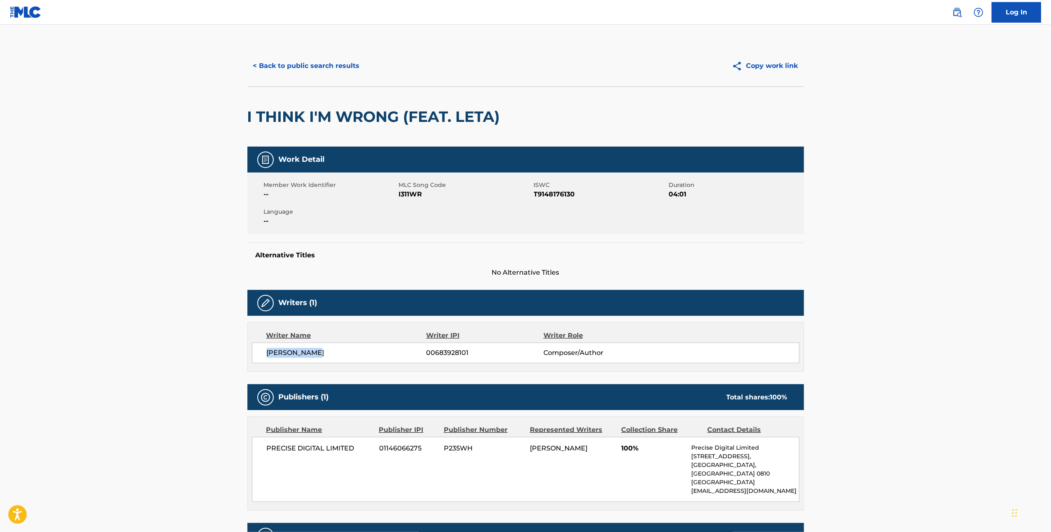
drag, startPoint x: 310, startPoint y: 340, endPoint x: 244, endPoint y: 347, distance: 67.1
click at [244, 347] on div "< Back to public search results Copy work link I THINK I'M WRONG (FEAT. LETA) W…" at bounding box center [526, 334] width 577 height 578
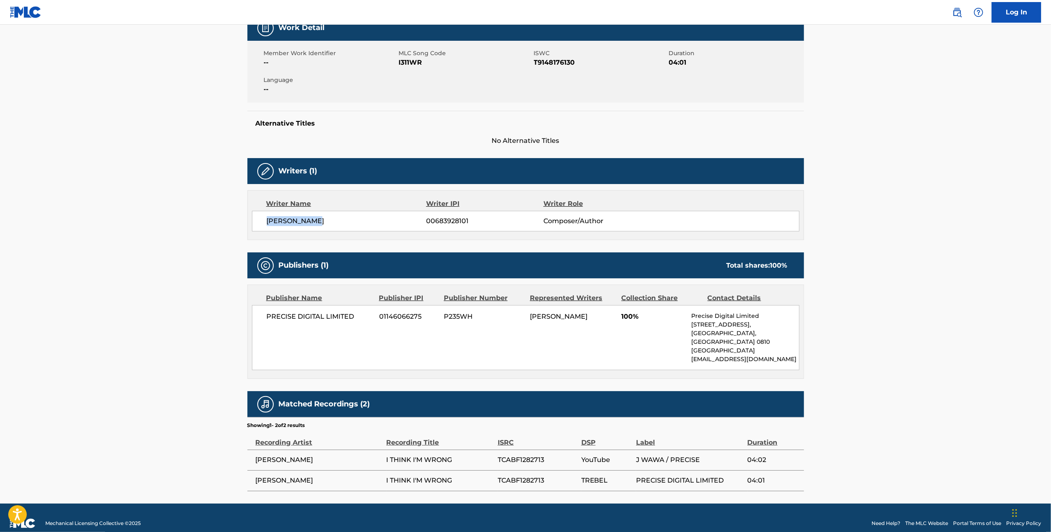
scroll to position [133, 0]
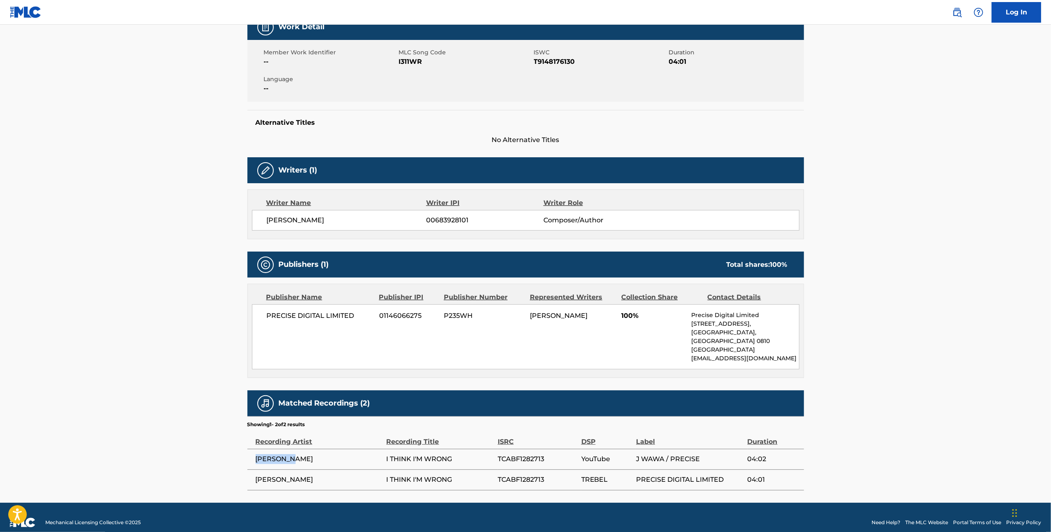
drag, startPoint x: 318, startPoint y: 448, endPoint x: 252, endPoint y: 450, distance: 65.9
click at [252, 450] on td "JOSH WAWA" at bounding box center [316, 459] width 139 height 21
copy span "JOSH WAWA"
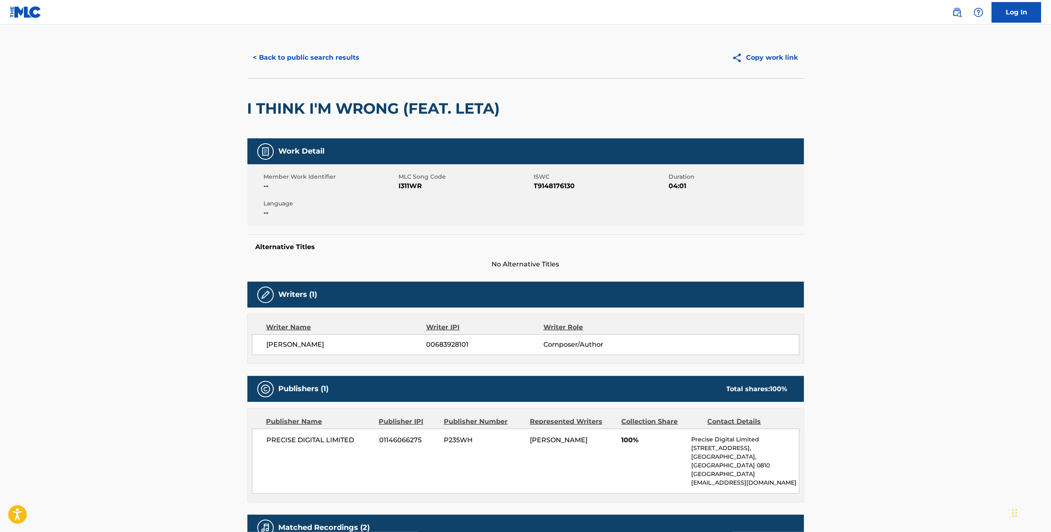
scroll to position [0, 0]
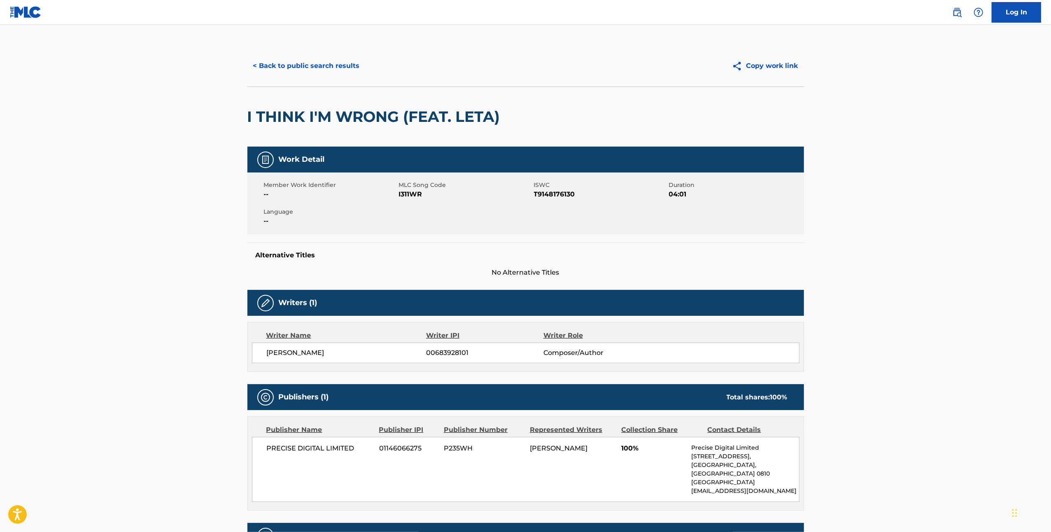
click at [352, 67] on button "< Back to public search results" at bounding box center [306, 66] width 118 height 21
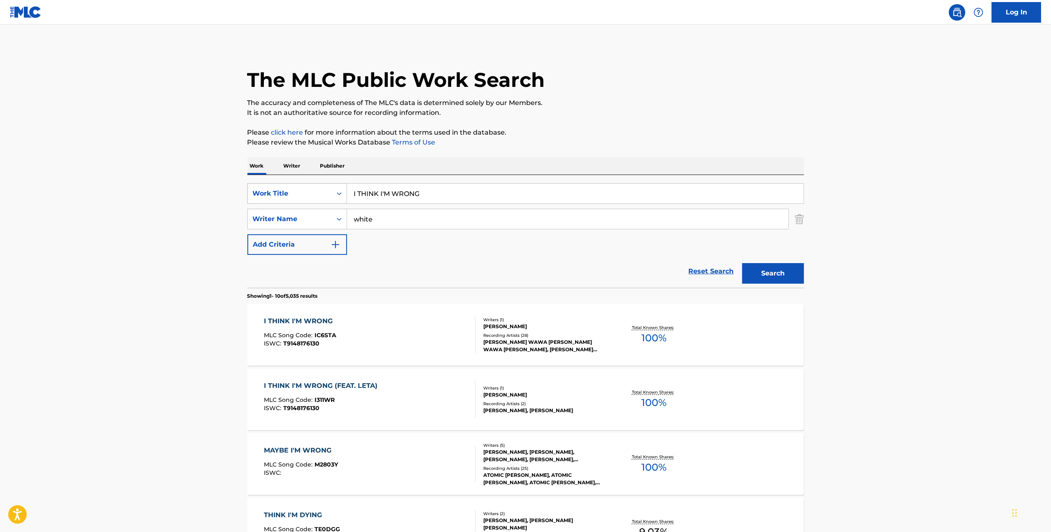
drag, startPoint x: 461, startPoint y: 192, endPoint x: 338, endPoint y: 198, distance: 123.3
click at [337, 198] on div "SearchWithCriteria31ef1ebe-95b0-48df-b9b7-7a504d999a50 Work Title I THINK I'M W…" at bounding box center [525, 193] width 557 height 21
paste input "HOLD YOU TONIGHT"
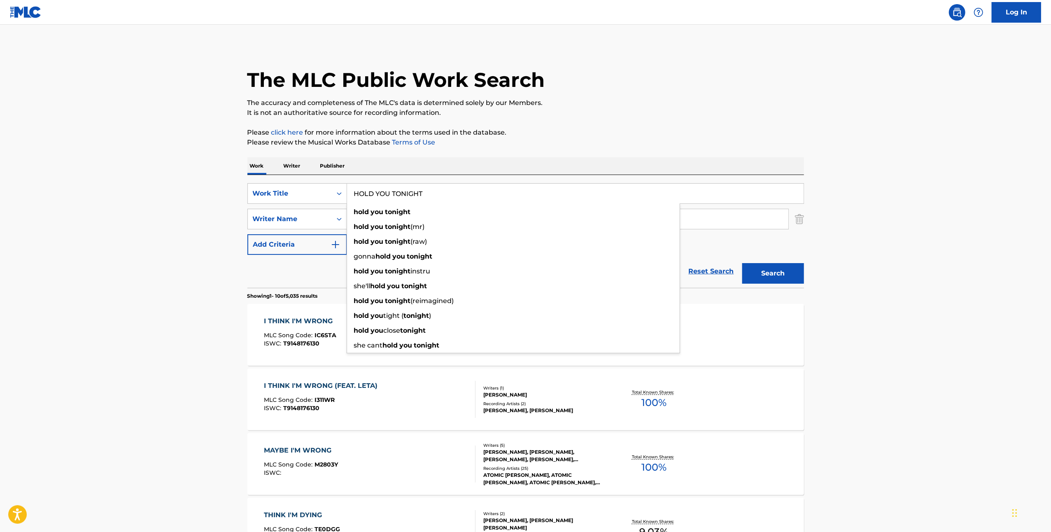
type input "HOLD YOU TONIGHT"
click at [221, 264] on main "The MLC Public Work Search The accuracy and completeness of The MLC's data is d…" at bounding box center [525, 509] width 1051 height 969
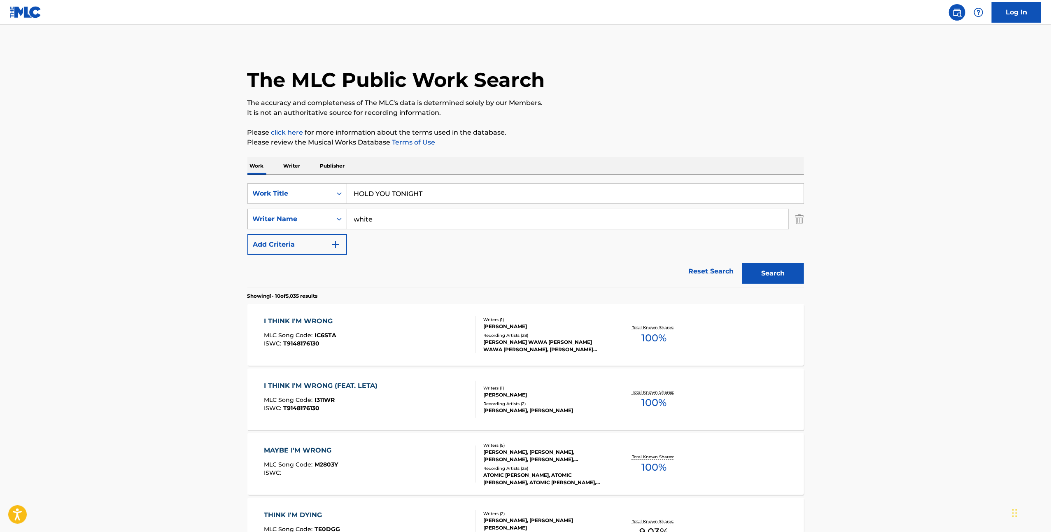
drag, startPoint x: 424, startPoint y: 220, endPoint x: 307, endPoint y: 226, distance: 117.1
click at [307, 226] on div "SearchWithCriteria235d0ced-417f-4047-9c33-33aa3fcf512f Writer Name white" at bounding box center [525, 219] width 557 height 21
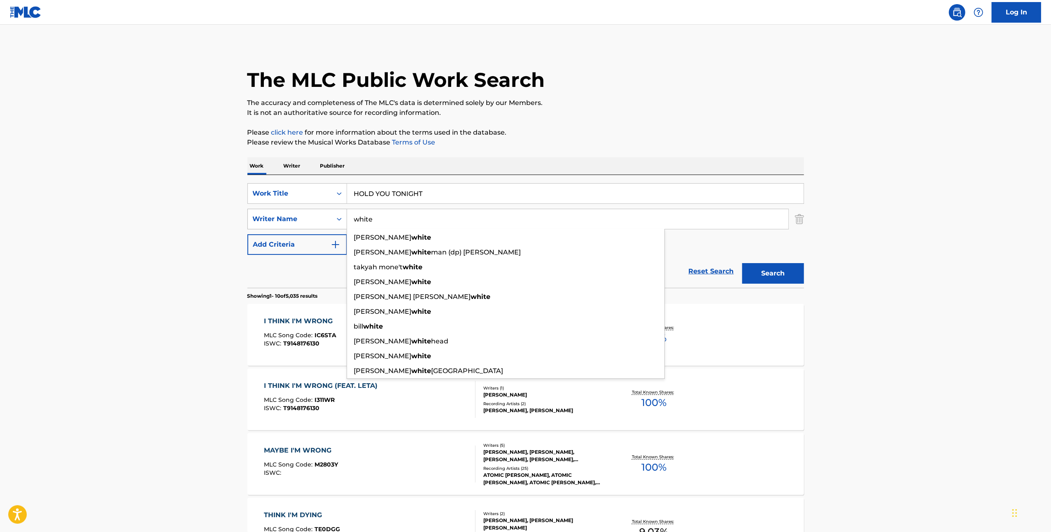
paste input "FIAVAAI ESENE"
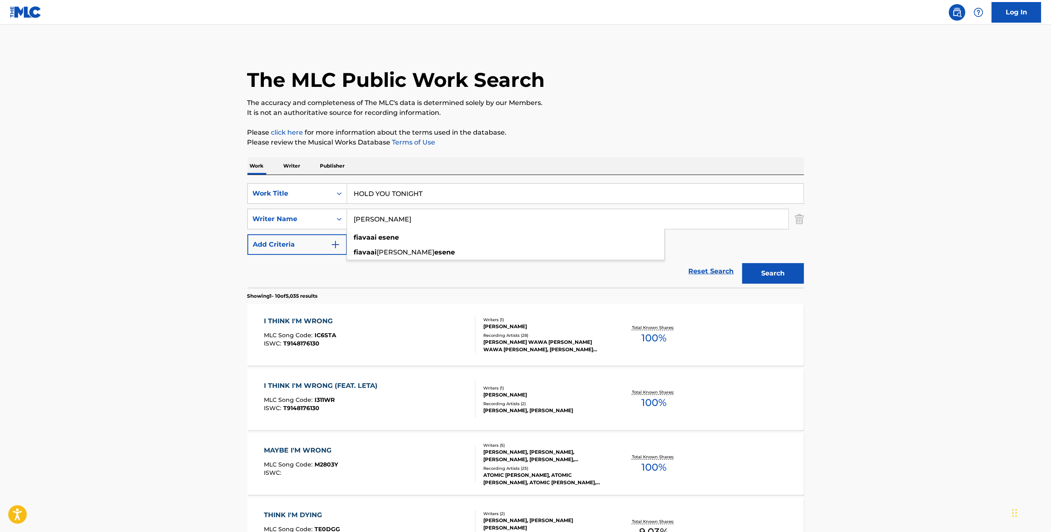
type input "FIAVAAI ESENE"
click at [787, 275] on button "Search" at bounding box center [773, 273] width 62 height 21
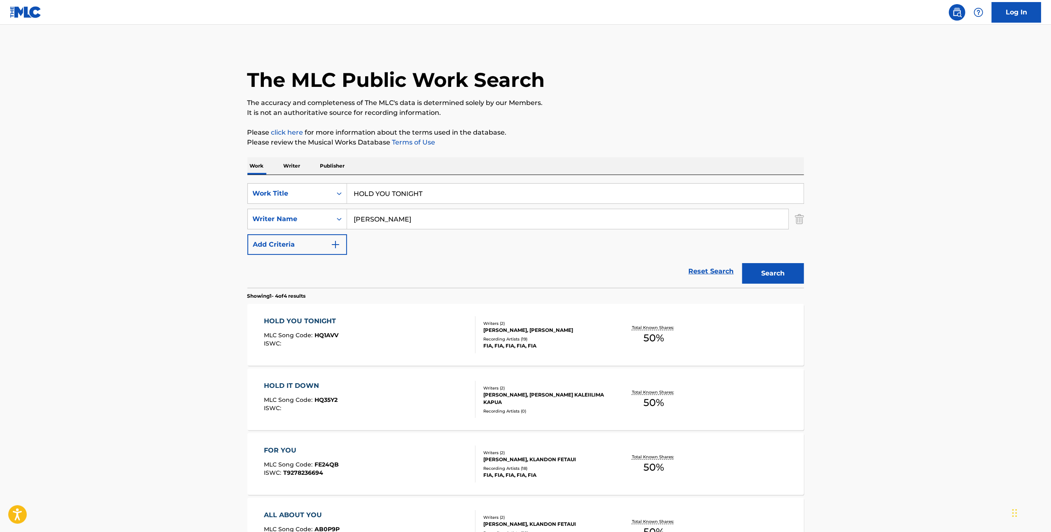
click at [515, 328] on div "EVILE LAPANA JR IERIKO, FIAVAAI ESENE" at bounding box center [545, 330] width 124 height 7
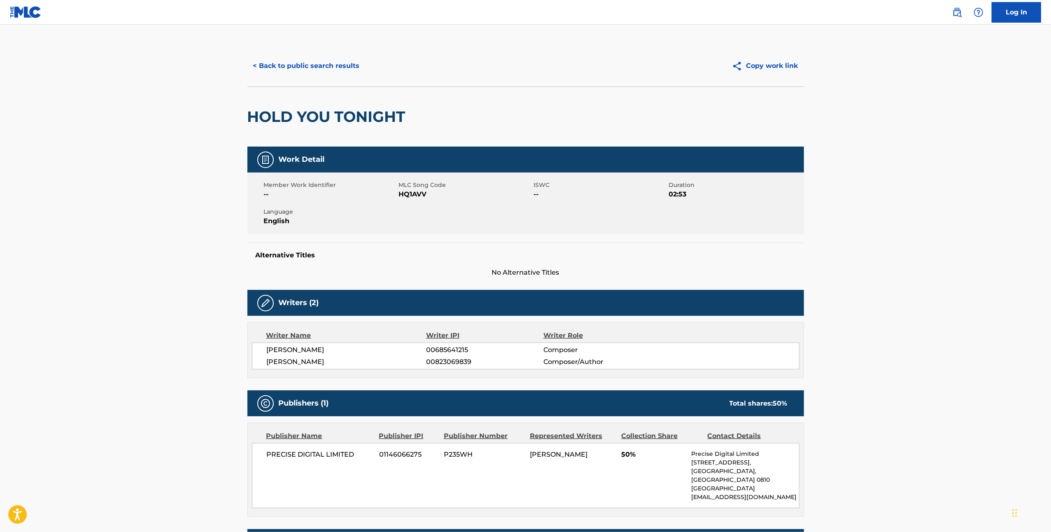
click at [317, 58] on button "< Back to public search results" at bounding box center [306, 66] width 118 height 21
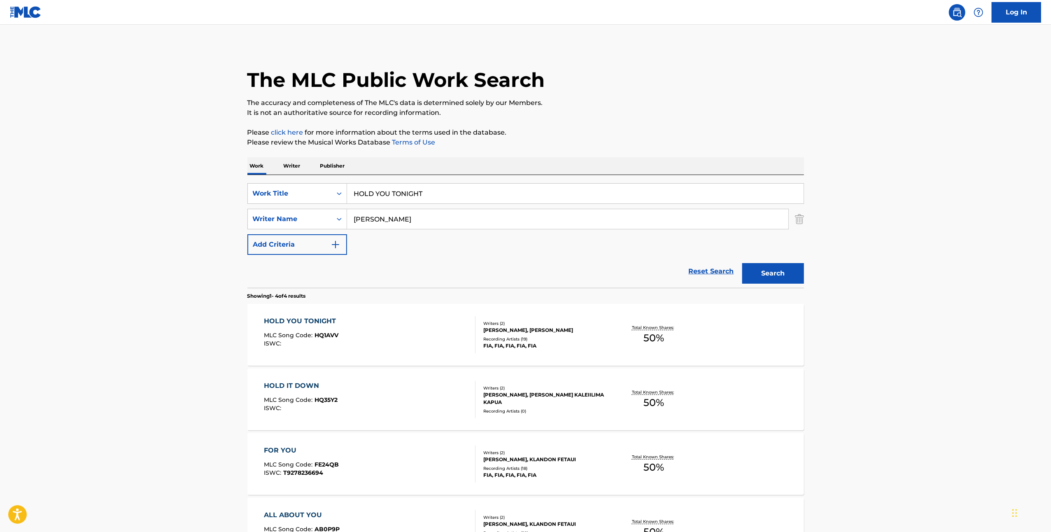
drag, startPoint x: 450, startPoint y: 197, endPoint x: 355, endPoint y: 191, distance: 95.3
click at [357, 189] on input "HOLD YOU TONIGHT" at bounding box center [575, 194] width 457 height 20
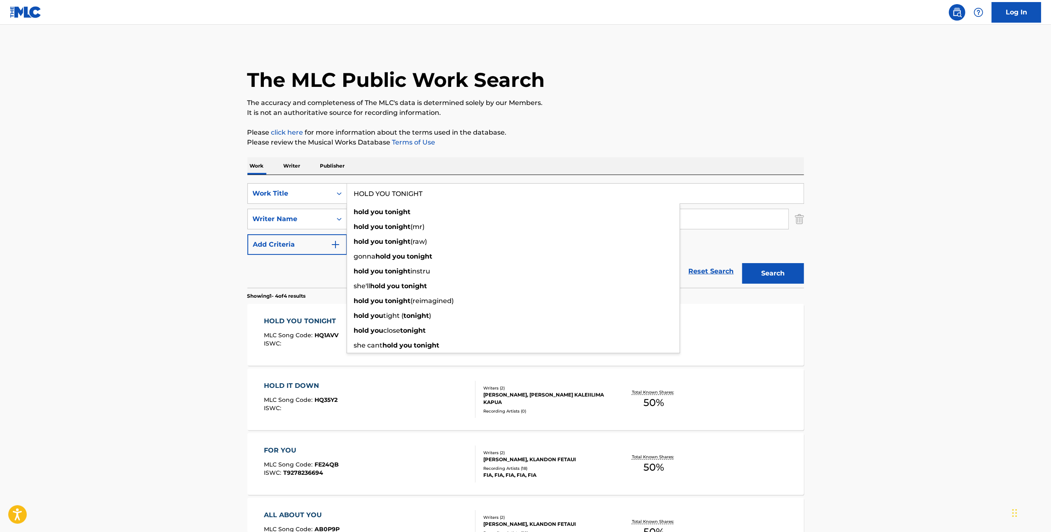
type input "H"
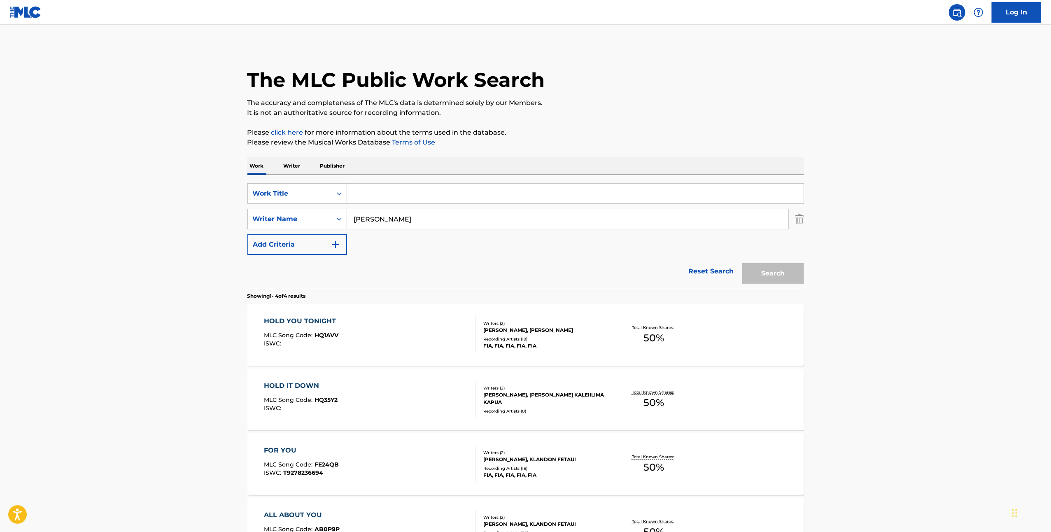
paste input "SWEET CANDY APPLE"
click at [791, 277] on button "Search" at bounding box center [773, 273] width 62 height 21
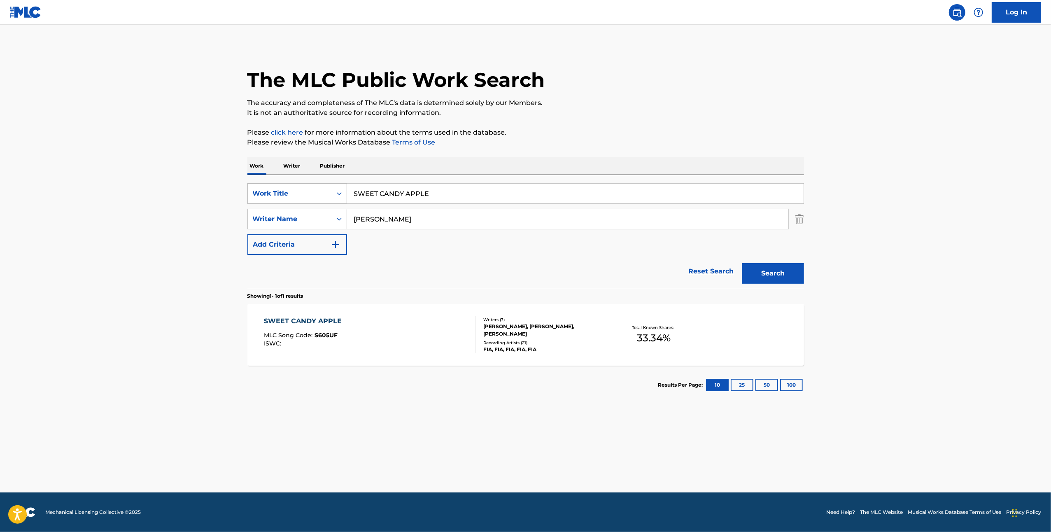
drag, startPoint x: 453, startPoint y: 196, endPoint x: 327, endPoint y: 189, distance: 126.6
click at [327, 189] on div "SearchWithCriteria31ef1ebe-95b0-48df-b9b7-7a504d999a50 Work Title SWEET CANDY A…" at bounding box center [525, 193] width 557 height 21
paste input "GIVE IT IN"
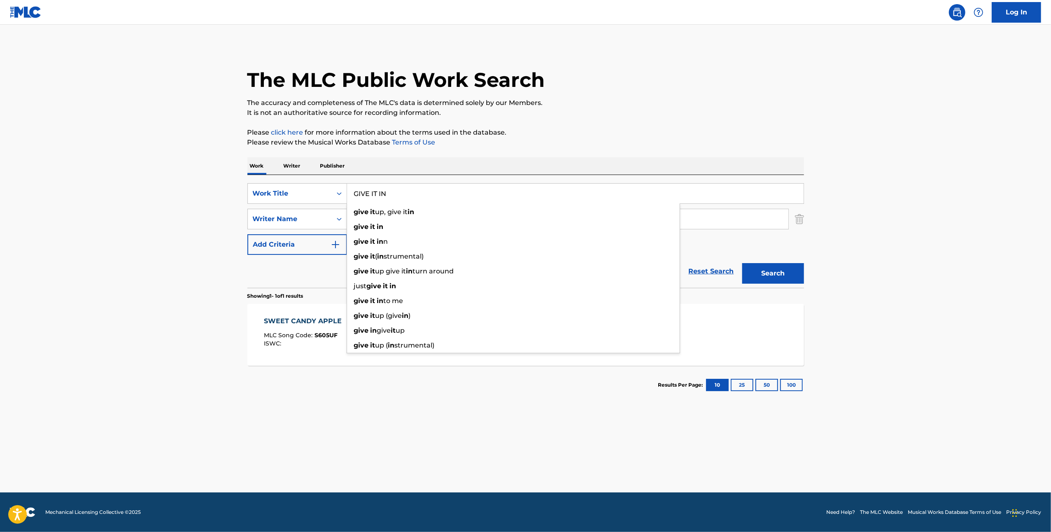
type input "GIVE IT IN"
click at [754, 306] on div "SWEET CANDY APPLE MLC Song Code : S605UF ISWC : Writers ( 3 ) JORELL NACAPUY, E…" at bounding box center [525, 335] width 557 height 62
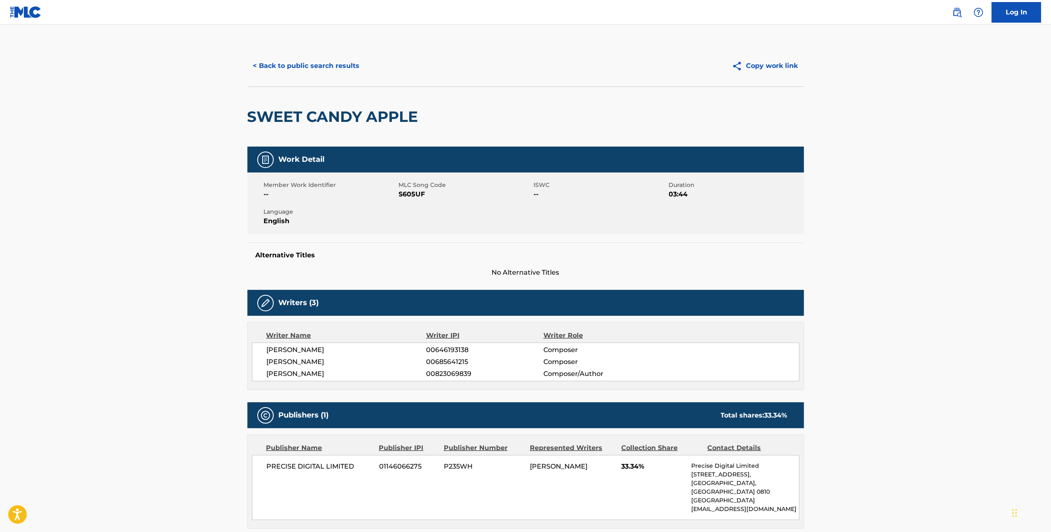
click at [338, 64] on button "< Back to public search results" at bounding box center [306, 66] width 118 height 21
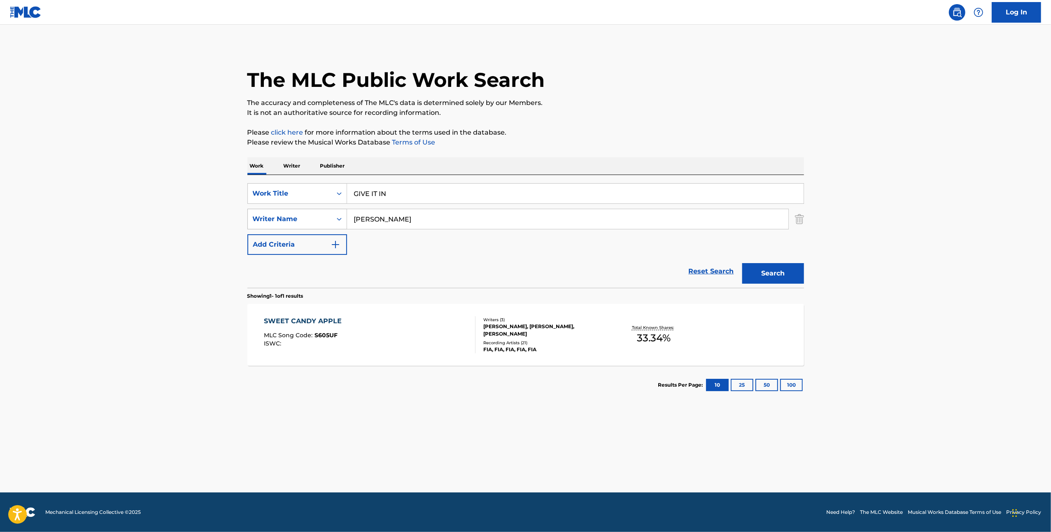
drag, startPoint x: 422, startPoint y: 211, endPoint x: 287, endPoint y: 223, distance: 134.8
click at [288, 224] on div "SearchWithCriteria235d0ced-417f-4047-9c33-33aa3fcf512f Writer Name FIAVAAI ESENE" at bounding box center [525, 219] width 557 height 21
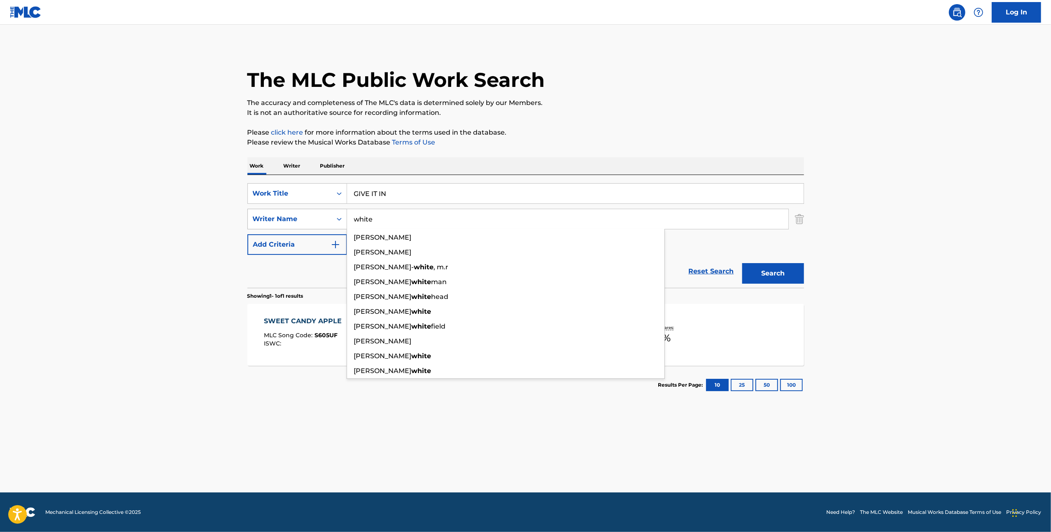
type input "white"
click at [742, 263] on button "Search" at bounding box center [773, 273] width 62 height 21
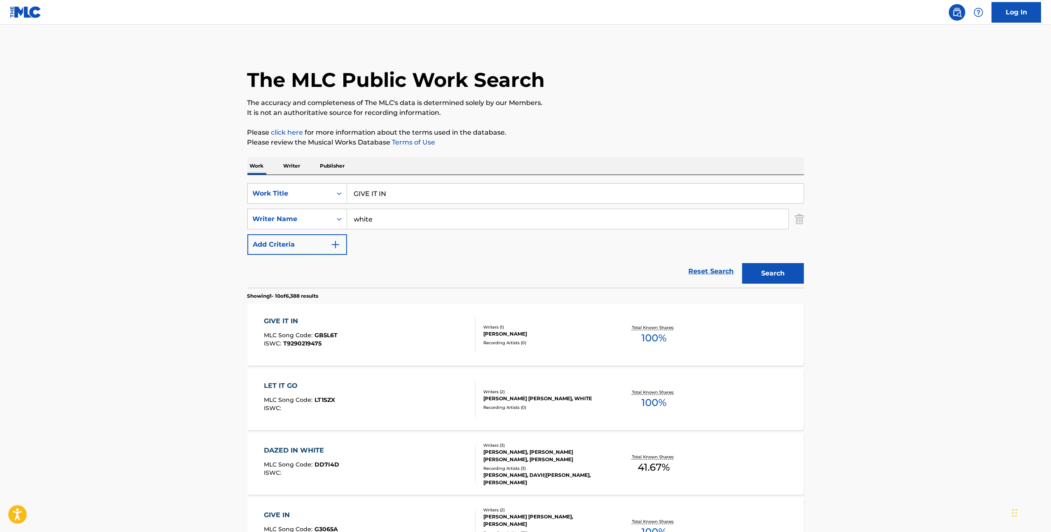
click at [672, 392] on p "Total Known Shares:" at bounding box center [654, 392] width 44 height 6
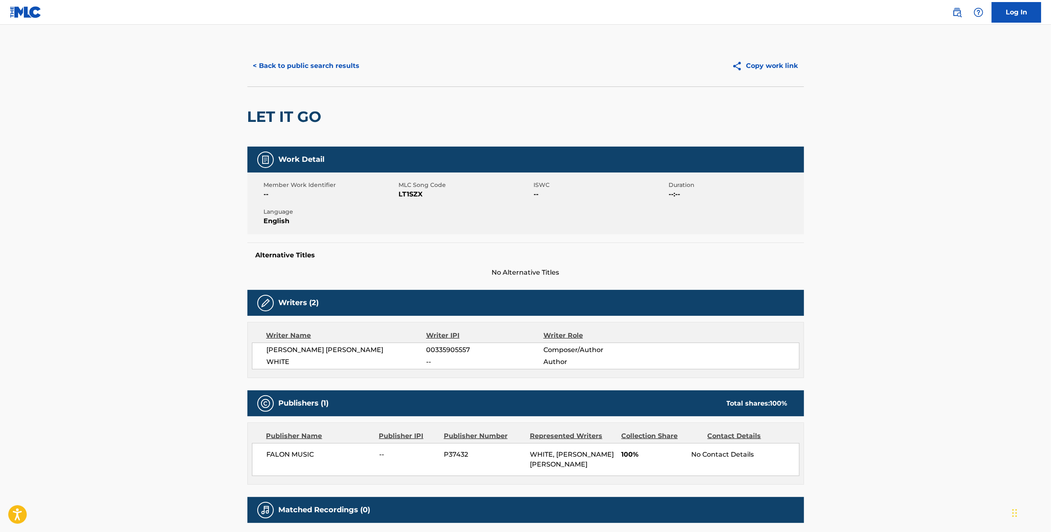
click at [324, 63] on button "< Back to public search results" at bounding box center [306, 66] width 118 height 21
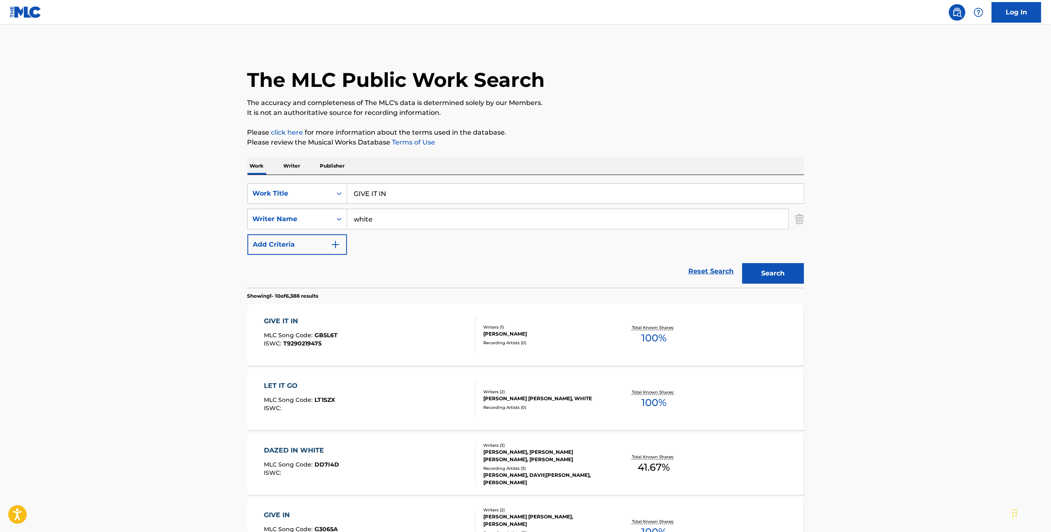
click at [507, 331] on div "[PERSON_NAME]" at bounding box center [545, 333] width 124 height 7
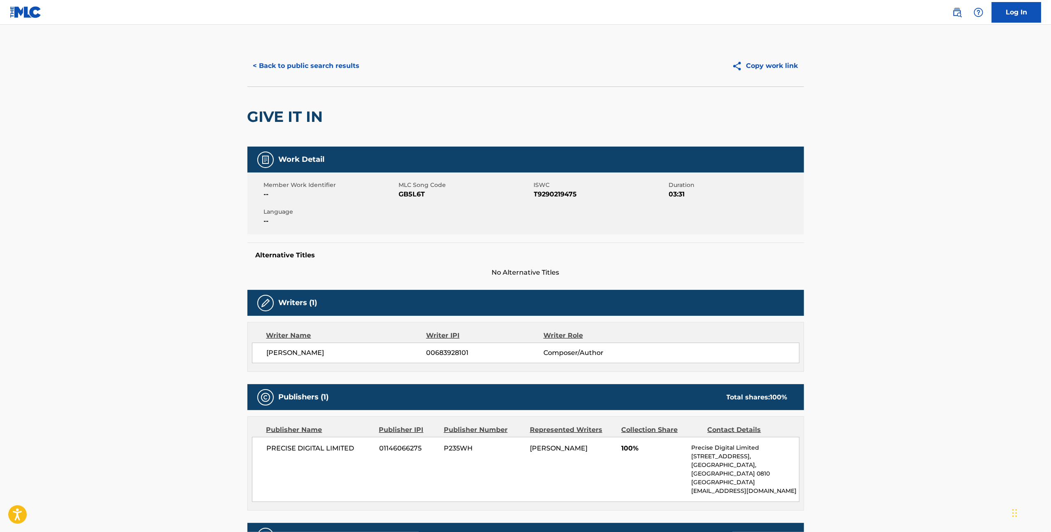
click at [299, 66] on button "< Back to public search results" at bounding box center [306, 66] width 118 height 21
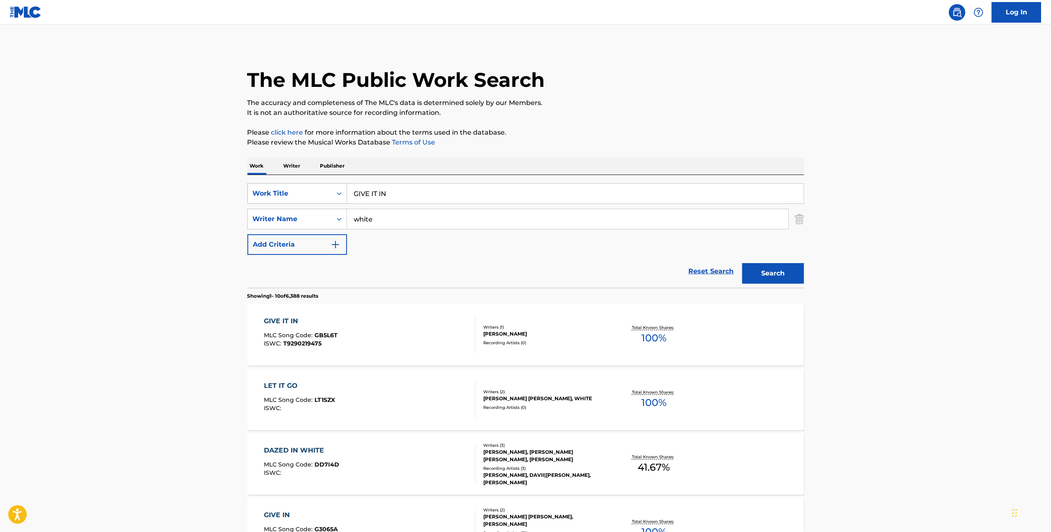
drag, startPoint x: 422, startPoint y: 192, endPoint x: 299, endPoint y: 194, distance: 123.5
click at [301, 194] on div "SearchWithCriteria31ef1ebe-95b0-48df-b9b7-7a504d999a50 Work Title GIVE IT IN" at bounding box center [525, 193] width 557 height 21
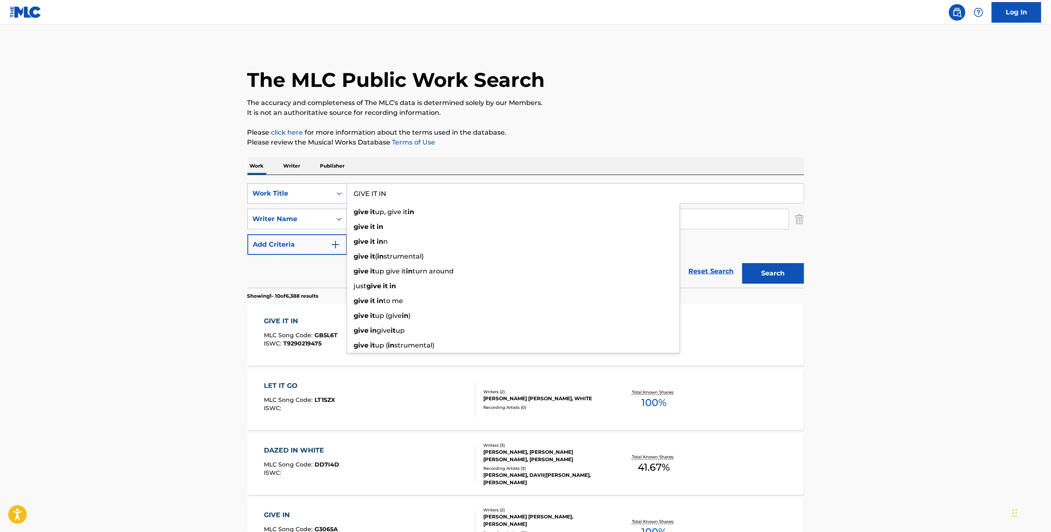
paste input "TAUALAGA O SOLOMONA"
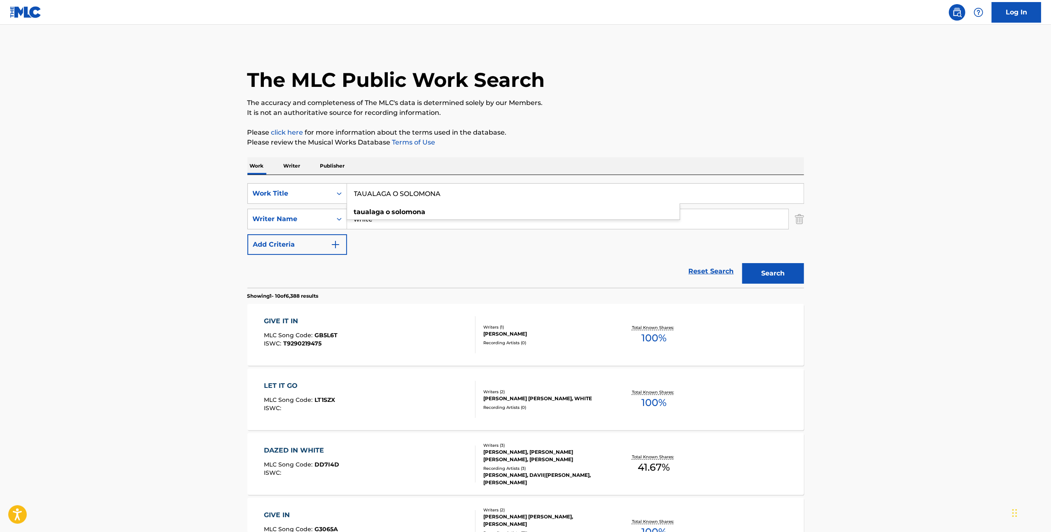
type input "TAUALAGA O SOLOMONA"
click at [452, 280] on div "Reset Search Search" at bounding box center [525, 271] width 557 height 33
drag, startPoint x: 385, startPoint y: 220, endPoint x: 273, endPoint y: 208, distance: 113.5
click at [275, 208] on div "SearchWithCriteria31ef1ebe-95b0-48df-b9b7-7a504d999a50 Work Title TAUALAGA O SO…" at bounding box center [525, 219] width 557 height 72
click at [785, 268] on div "Search" at bounding box center [771, 271] width 66 height 33
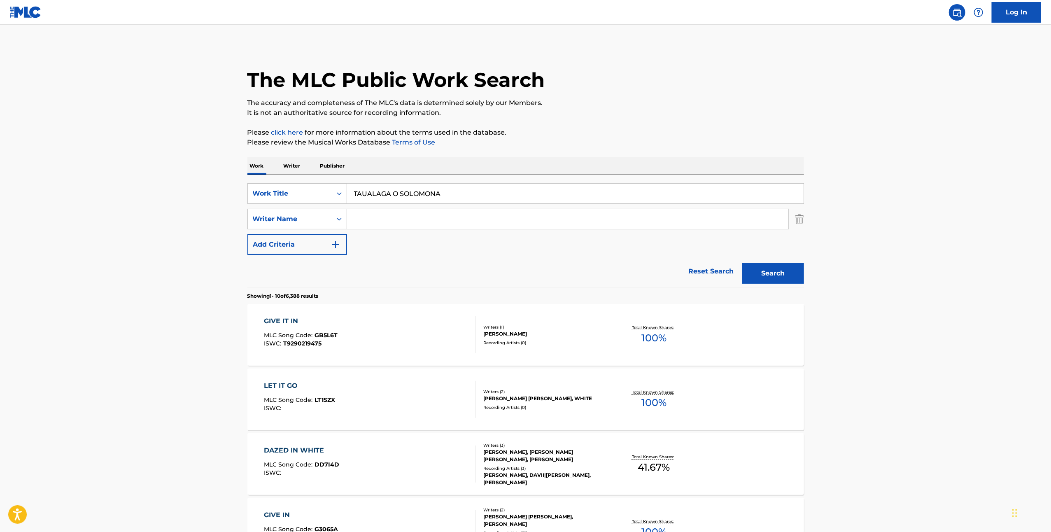
click at [785, 278] on button "Search" at bounding box center [773, 273] width 62 height 21
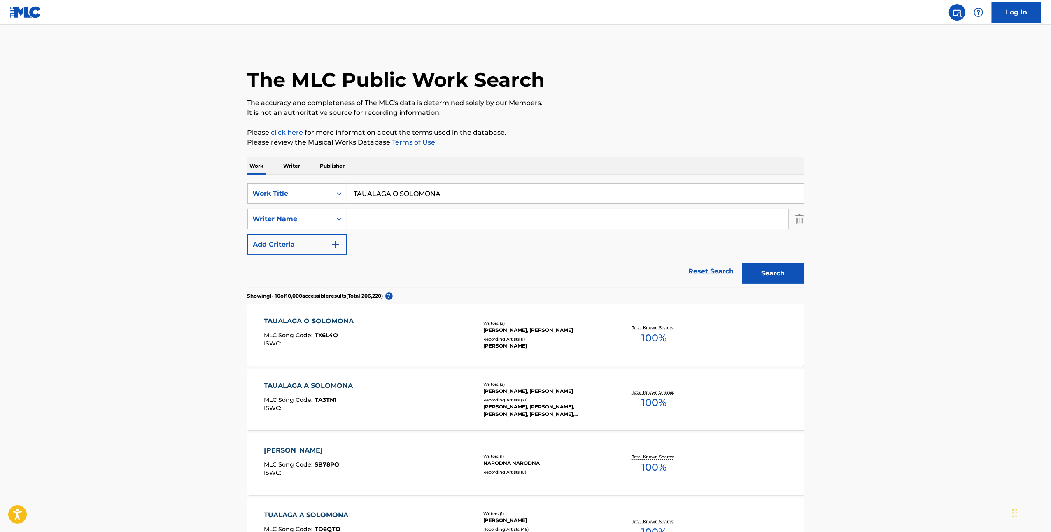
click at [445, 224] on input "Search Form" at bounding box center [567, 219] width 441 height 20
paste input "SAVEA"
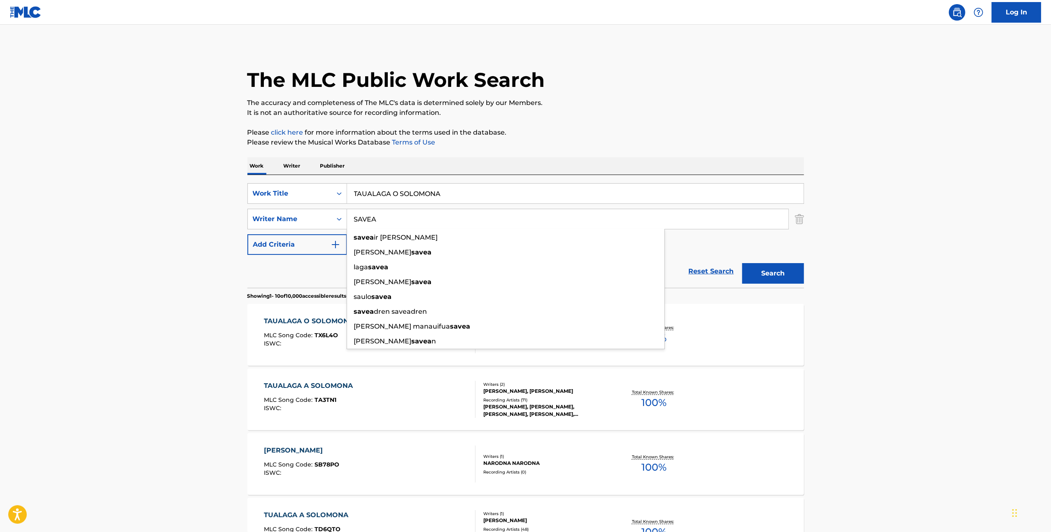
type input "SAVEA"
click at [789, 278] on button "Search" at bounding box center [773, 273] width 62 height 21
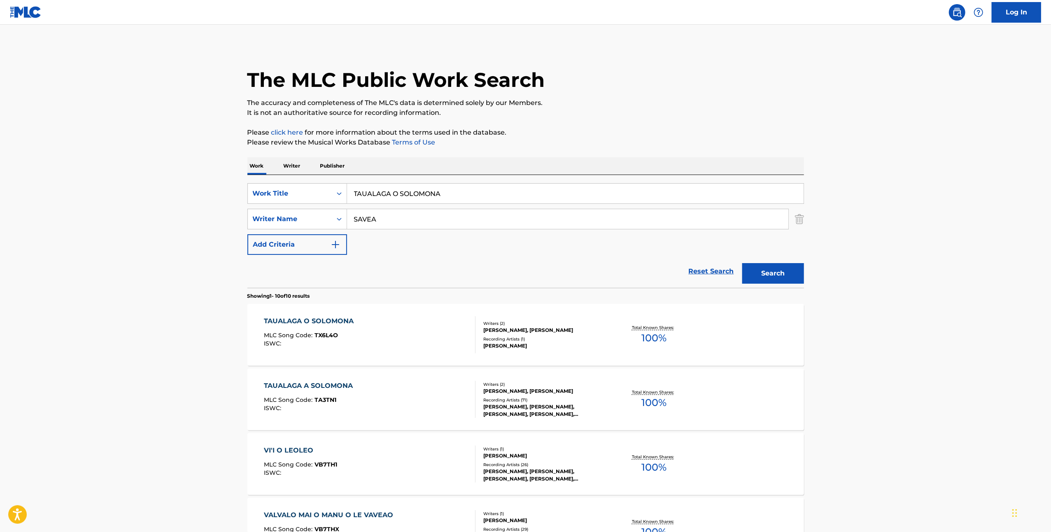
click at [401, 191] on input "TAUALAGA O SOLOMONA" at bounding box center [575, 194] width 457 height 20
click at [398, 194] on input "TAUALAGA O SOLOMONA" at bounding box center [575, 194] width 457 height 20
drag, startPoint x: 450, startPoint y: 193, endPoint x: 293, endPoint y: 198, distance: 156.6
click at [293, 198] on div "SearchWithCriteria31ef1ebe-95b0-48df-b9b7-7a504d999a50 Work Title TAUALAGA SOLO…" at bounding box center [525, 193] width 557 height 21
paste input "SHARING THE NIGHT"
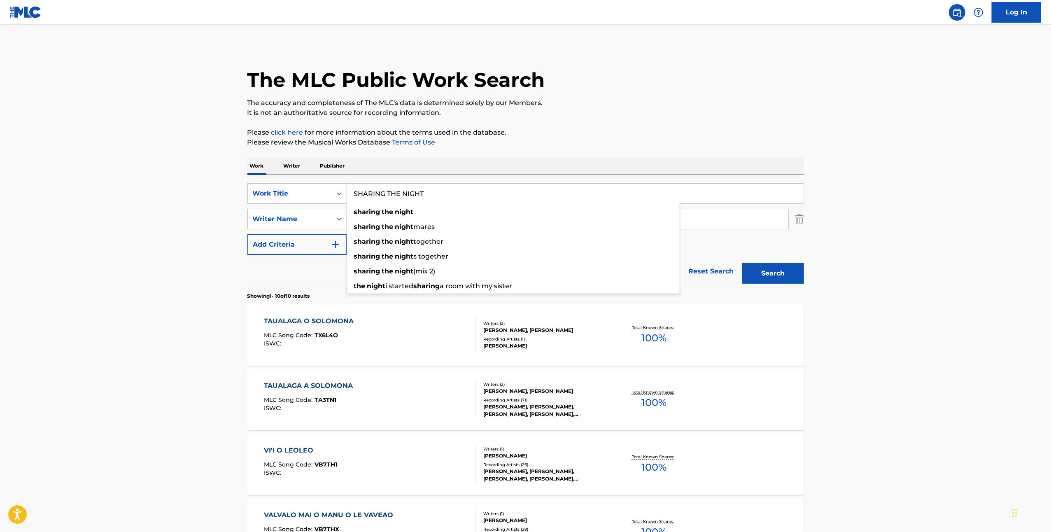
type input "SHARING THE NIGHT"
click at [285, 267] on div "Reset Search Search" at bounding box center [525, 271] width 557 height 33
drag, startPoint x: 415, startPoint y: 216, endPoint x: 295, endPoint y: 208, distance: 120.6
click at [296, 209] on div "SearchWithCriteria235d0ced-417f-4047-9c33-33aa3fcf512f Writer Name SAVEA" at bounding box center [525, 219] width 557 height 21
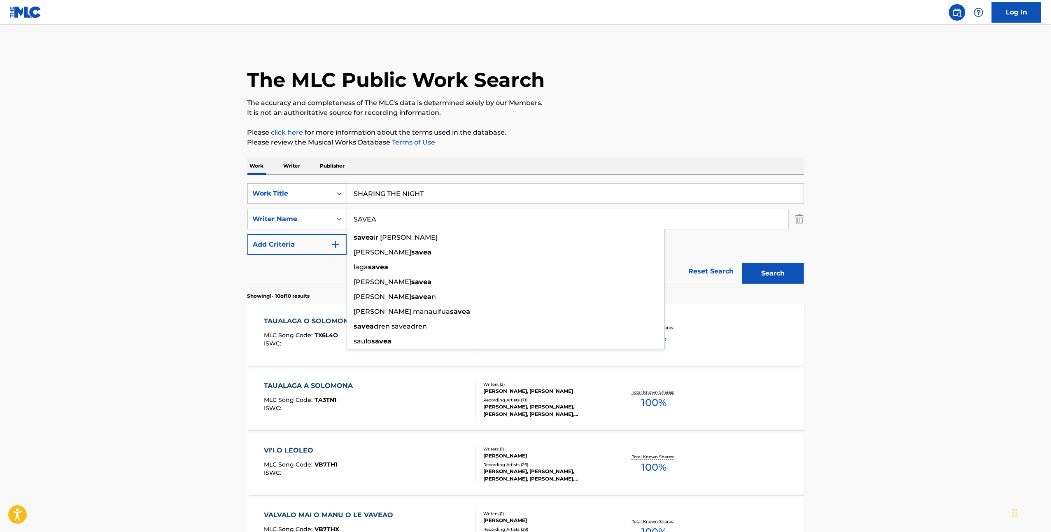
paste input "VEIKOSO"
type input "VEIKOSO"
click at [794, 273] on button "Search" at bounding box center [773, 273] width 62 height 21
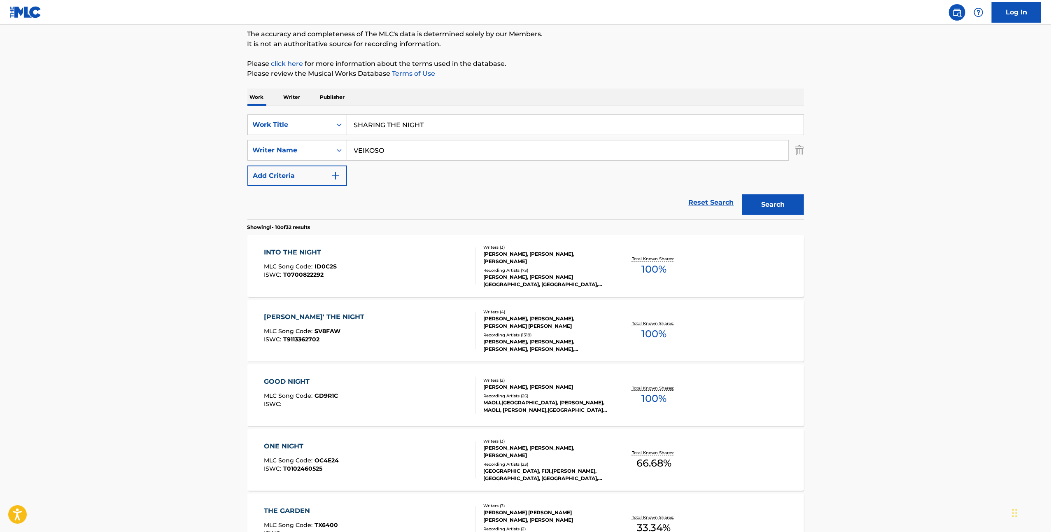
scroll to position [110, 0]
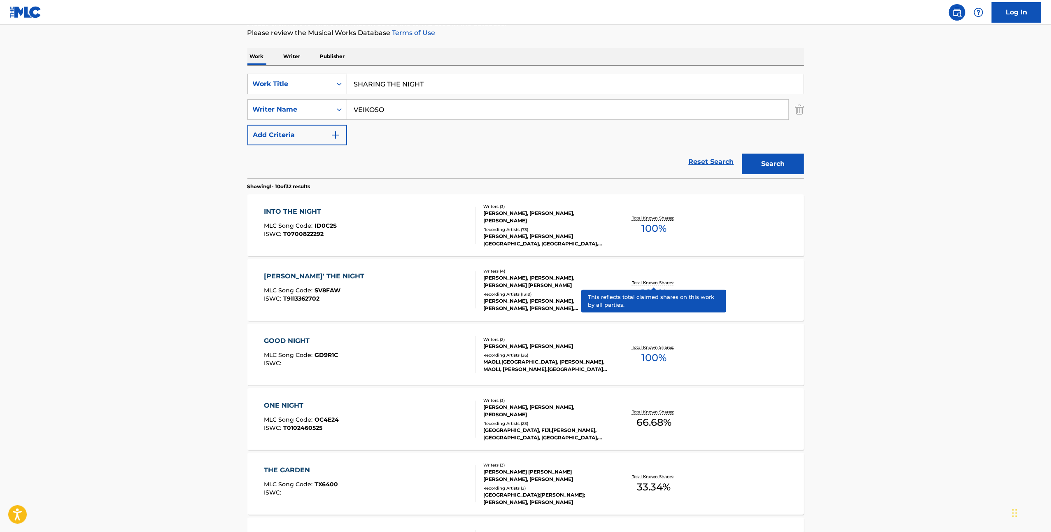
click at [665, 283] on p "Total Known Shares:" at bounding box center [654, 283] width 44 height 6
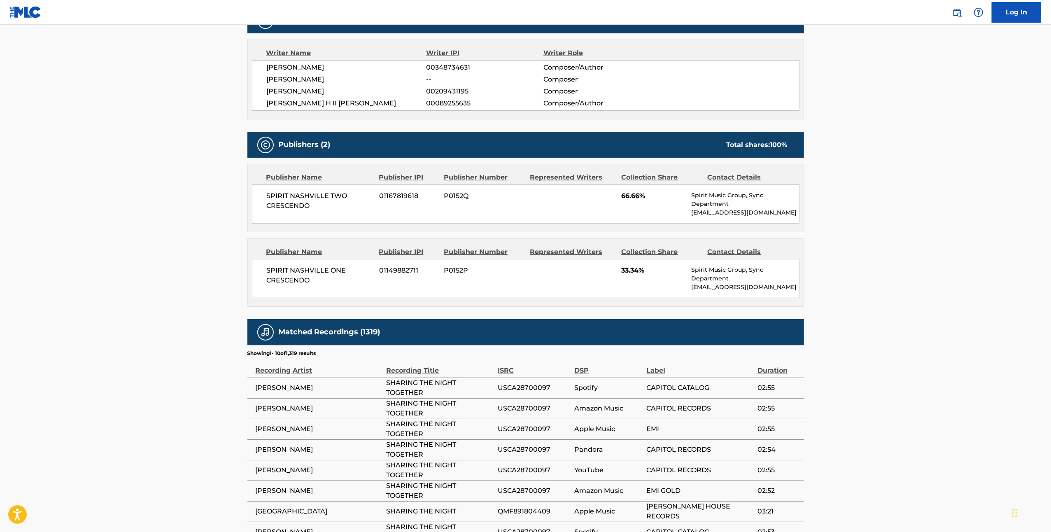
scroll to position [439, 0]
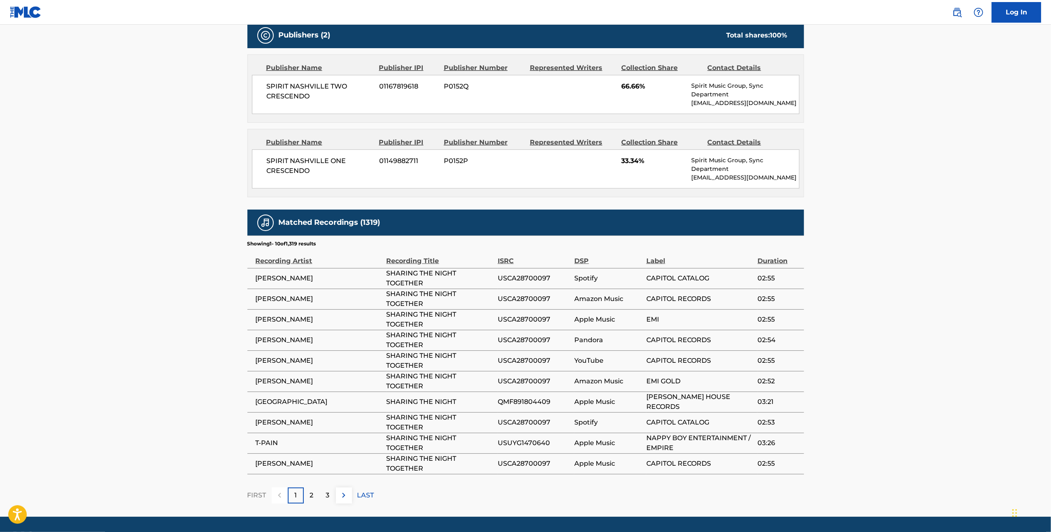
click at [311, 490] on p "2" at bounding box center [312, 495] width 4 height 10
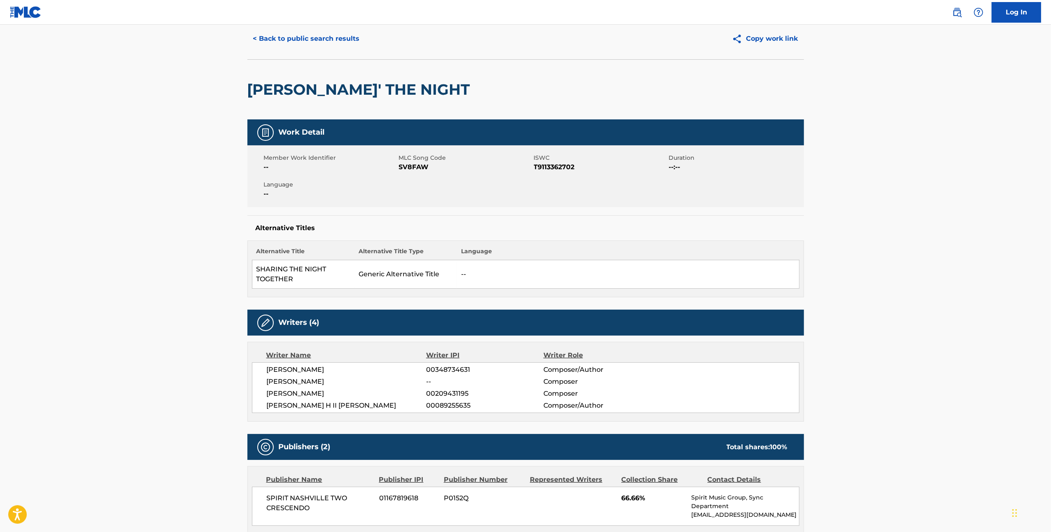
scroll to position [0, 0]
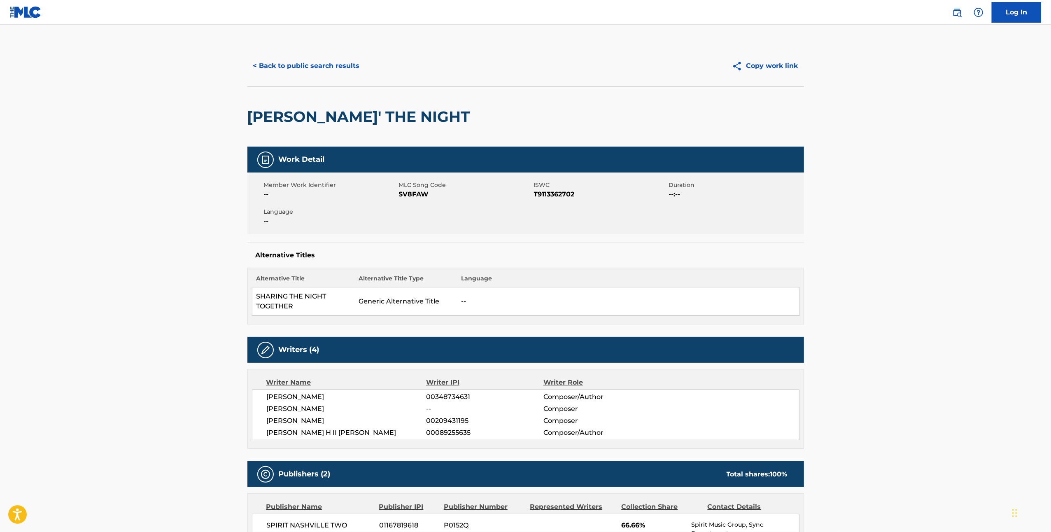
click at [315, 63] on button "< Back to public search results" at bounding box center [306, 66] width 118 height 21
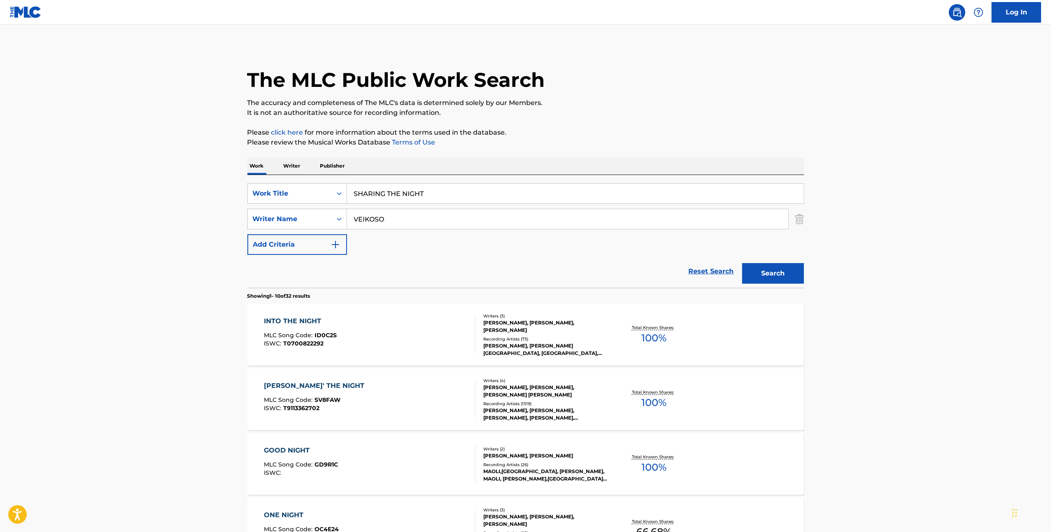
click at [308, 387] on div "SHARIN' THE NIGHT" at bounding box center [316, 386] width 105 height 10
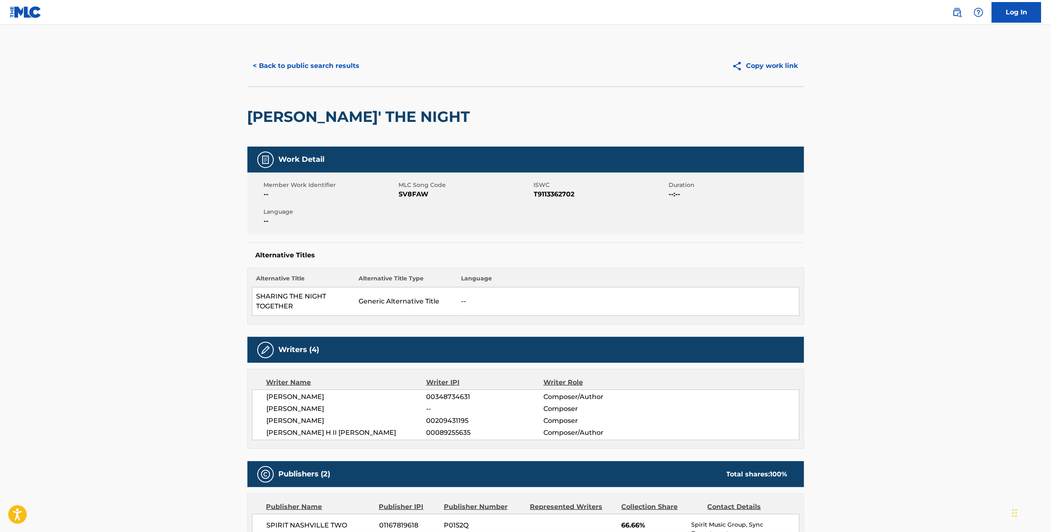
click at [299, 66] on button "< Back to public search results" at bounding box center [306, 66] width 118 height 21
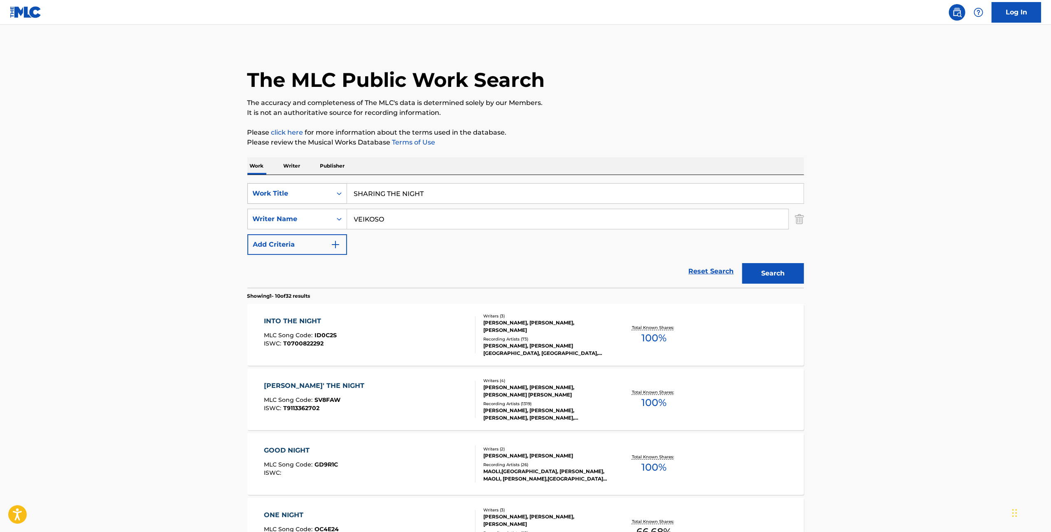
click at [345, 196] on div "Search Form" at bounding box center [339, 193] width 15 height 15
click at [334, 211] on div "MLC Song Code" at bounding box center [297, 214] width 99 height 21
click at [436, 185] on input "Search Form" at bounding box center [575, 194] width 457 height 20
type input "tb579u"
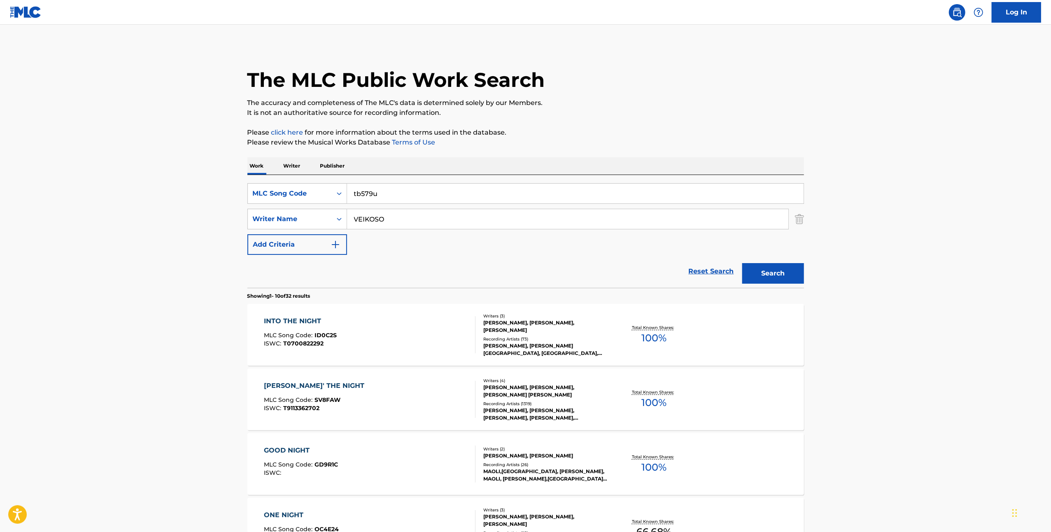
click at [794, 222] on div "SearchWithCriteria235d0ced-417f-4047-9c33-33aa3fcf512f Writer Name VEIKOSO" at bounding box center [525, 219] width 557 height 21
click at [802, 215] on img "Search Form" at bounding box center [799, 219] width 9 height 21
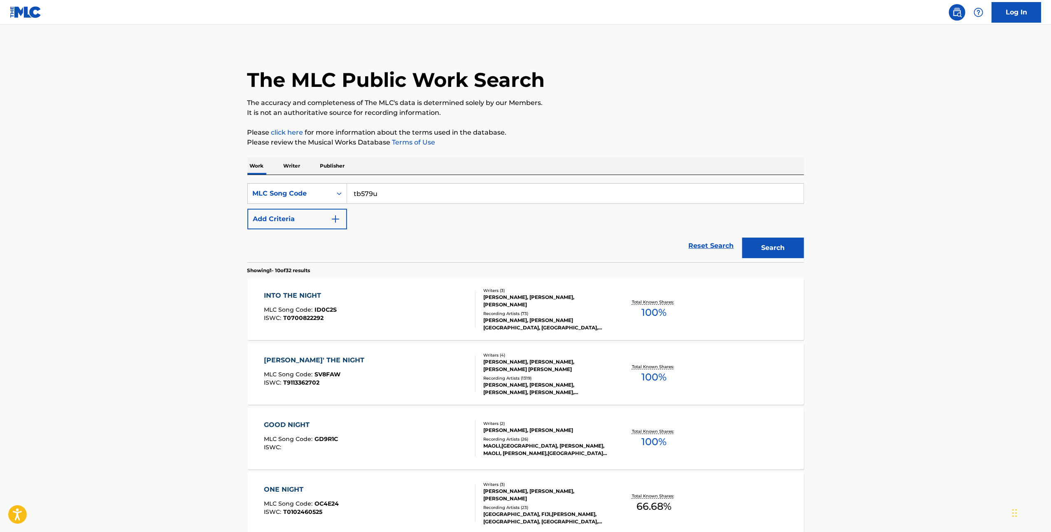
click at [788, 251] on button "Search" at bounding box center [773, 248] width 62 height 21
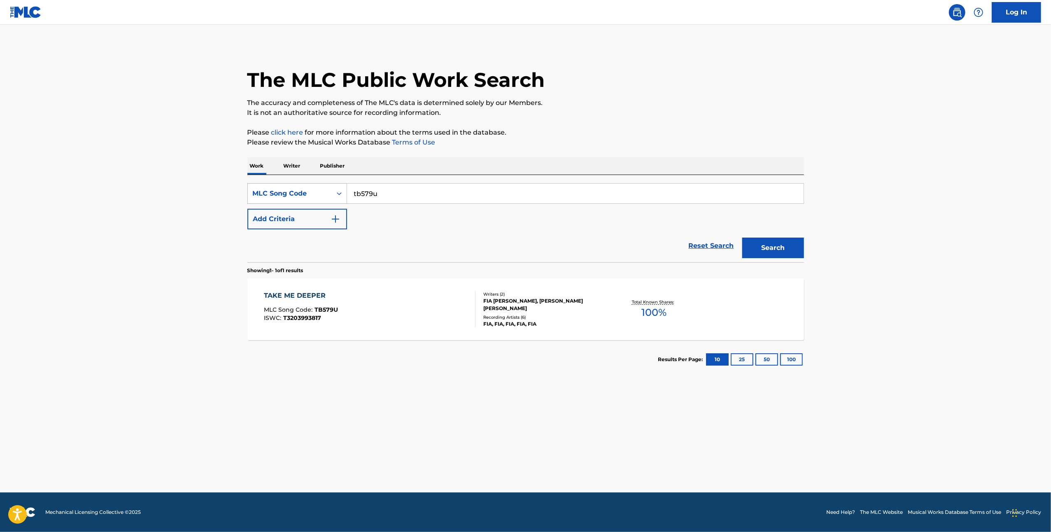
drag, startPoint x: 394, startPoint y: 197, endPoint x: 338, endPoint y: 185, distance: 56.4
click at [338, 185] on div "SearchWithCriteria72e71f53-aa1d-4902-bd28-564464eaddbd MLC Song Code tb579u" at bounding box center [525, 193] width 557 height 21
click at [319, 187] on div "MLC Song Code" at bounding box center [290, 194] width 84 height 16
drag, startPoint x: 352, startPoint y: 268, endPoint x: 354, endPoint y: 221, distance: 47.8
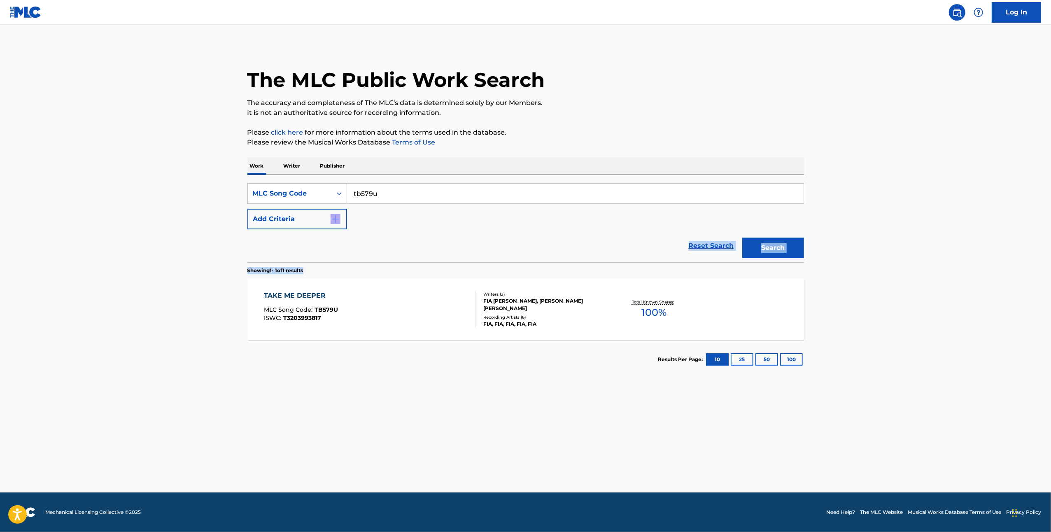
click at [354, 221] on div "SearchWithCriteria72e71f53-aa1d-4902-bd28-564464eaddbd MLC Song Code tb579u Add…" at bounding box center [525, 277] width 557 height 204
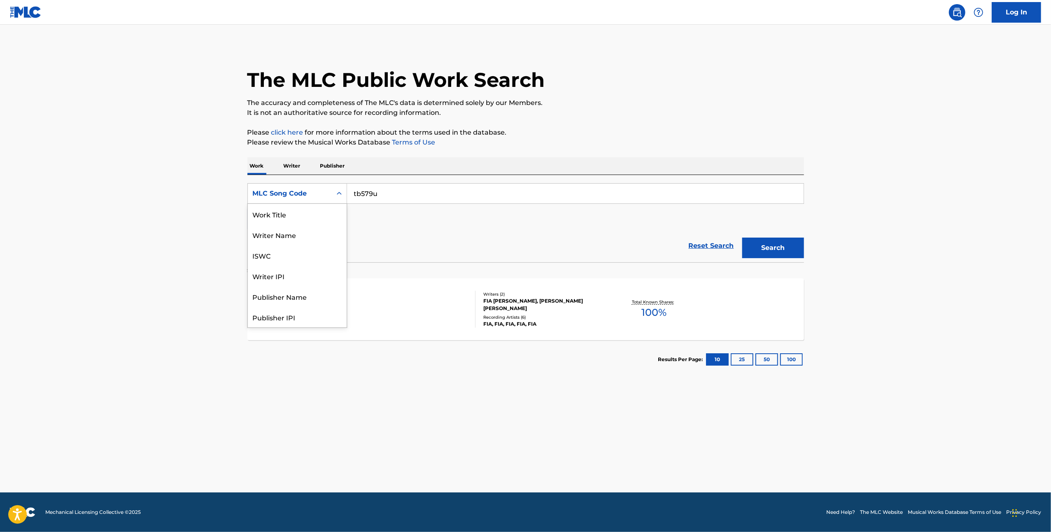
click at [311, 187] on div "MLC Song Code" at bounding box center [290, 194] width 84 height 16
click at [271, 215] on div "Work Title" at bounding box center [297, 214] width 99 height 21
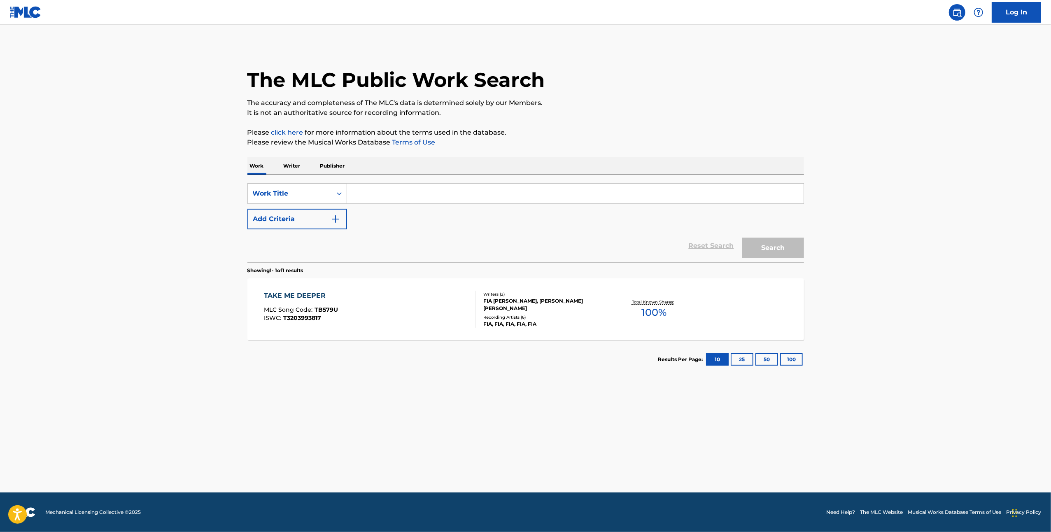
click at [377, 191] on input "Search Form" at bounding box center [575, 194] width 457 height 20
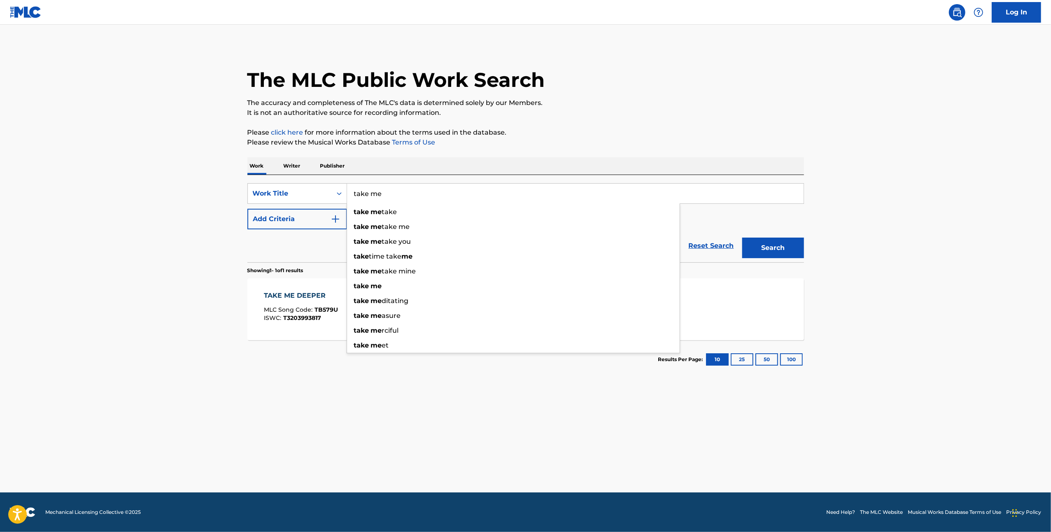
type input "take me"
drag, startPoint x: 318, startPoint y: 256, endPoint x: 324, endPoint y: 249, distance: 9.0
click at [319, 256] on div "Reset Search Search" at bounding box center [525, 245] width 557 height 33
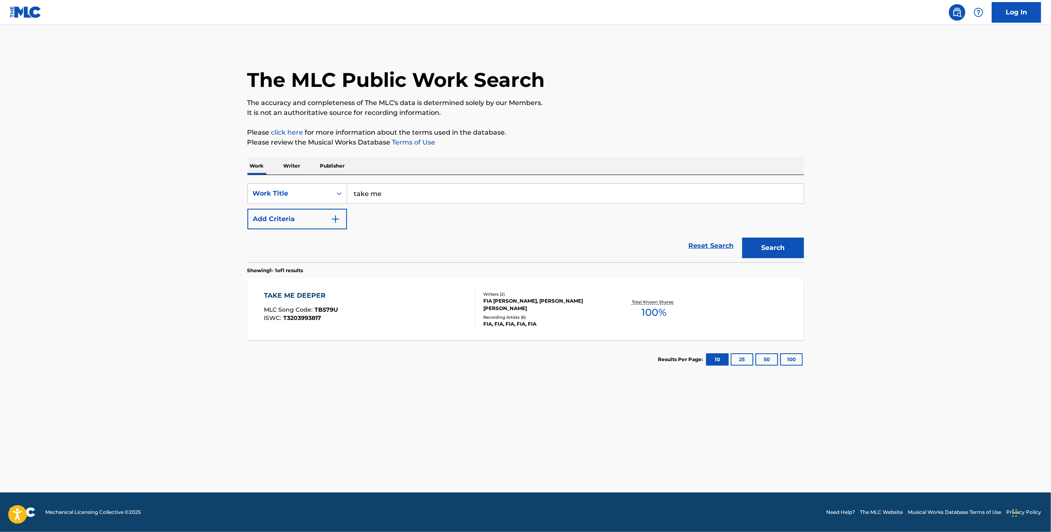
click at [310, 225] on button "Add Criteria" at bounding box center [297, 219] width 100 height 21
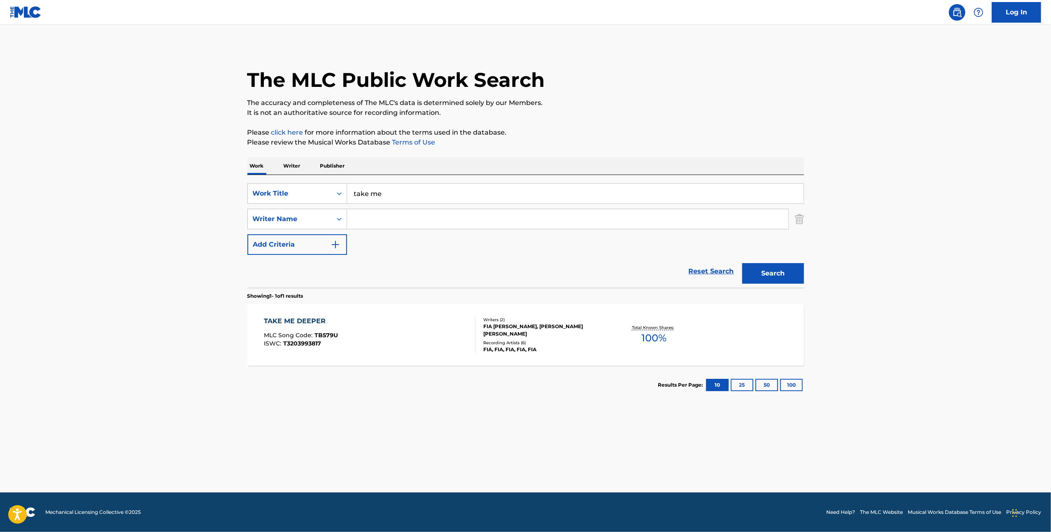
click at [369, 214] on input "Search Form" at bounding box center [567, 219] width 441 height 20
paste input "FORSSTROM"
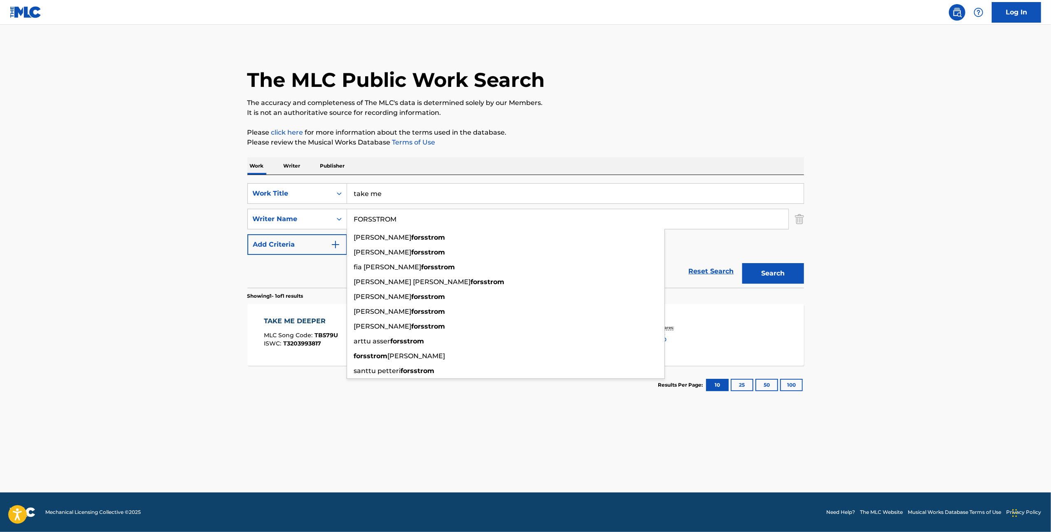
type input "FORSSTROM"
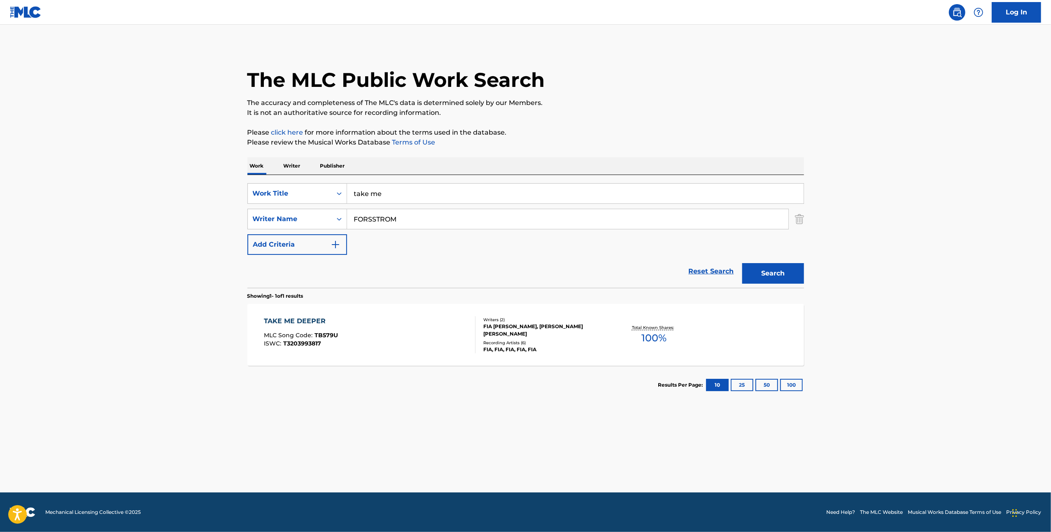
click at [780, 268] on button "Search" at bounding box center [773, 273] width 62 height 21
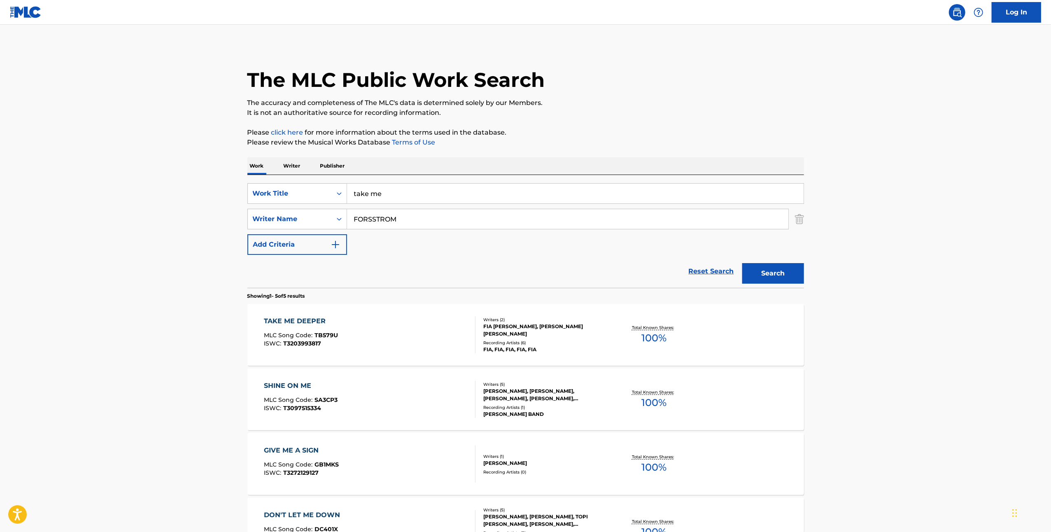
click at [499, 331] on div "FIA LOTTA JOSEFINA FORSSTROM, VESTERMAN DAVID OSKAR" at bounding box center [545, 330] width 124 height 15
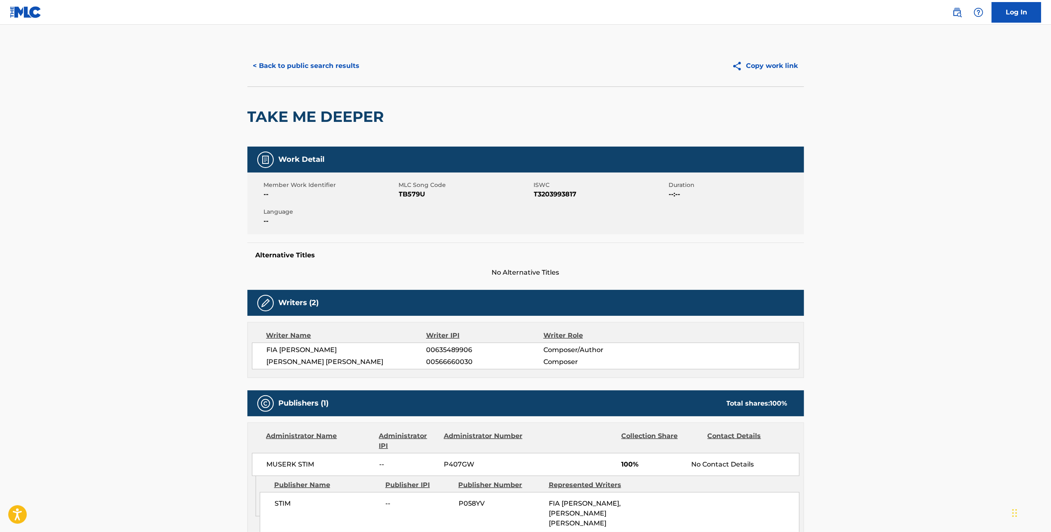
click at [329, 70] on button "< Back to public search results" at bounding box center [306, 66] width 118 height 21
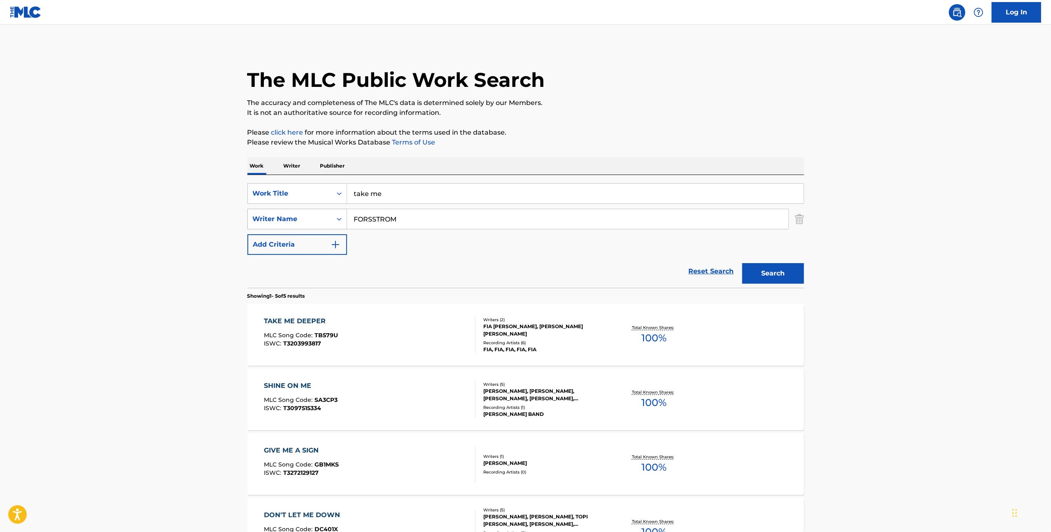
drag, startPoint x: 394, startPoint y: 225, endPoint x: 338, endPoint y: 226, distance: 55.2
click at [338, 226] on div "SearchWithCriteria235d0ced-417f-4047-9c33-33aa3fcf512f Writer Name FORSSTROM" at bounding box center [525, 219] width 557 height 21
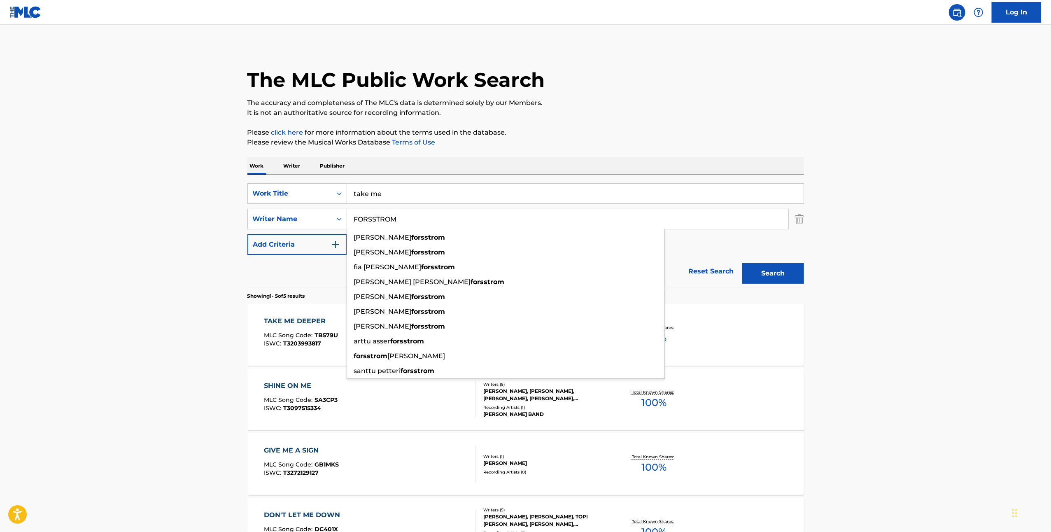
paste input "IAVAAI ESENE"
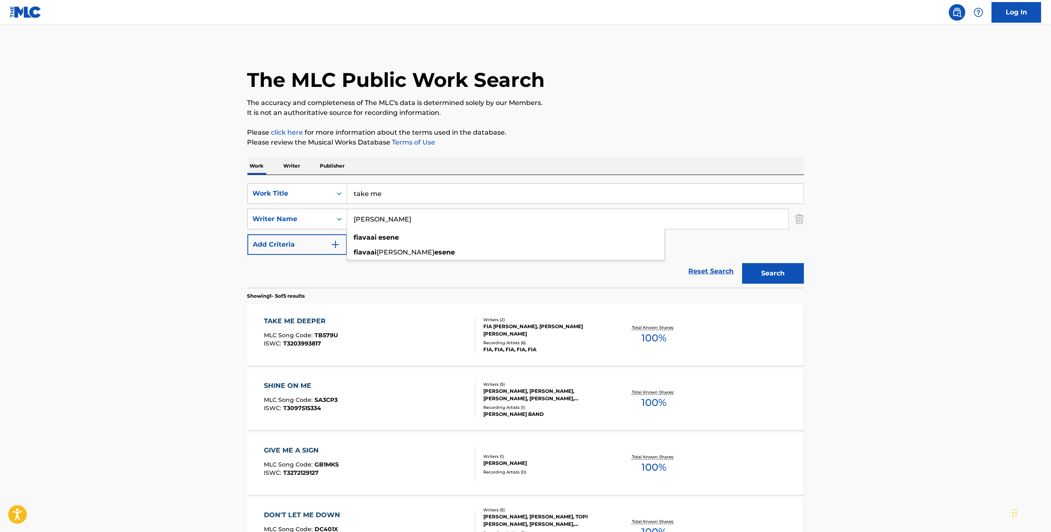
type input "FIAVAAI ESENE"
click at [796, 280] on button "Search" at bounding box center [773, 273] width 62 height 21
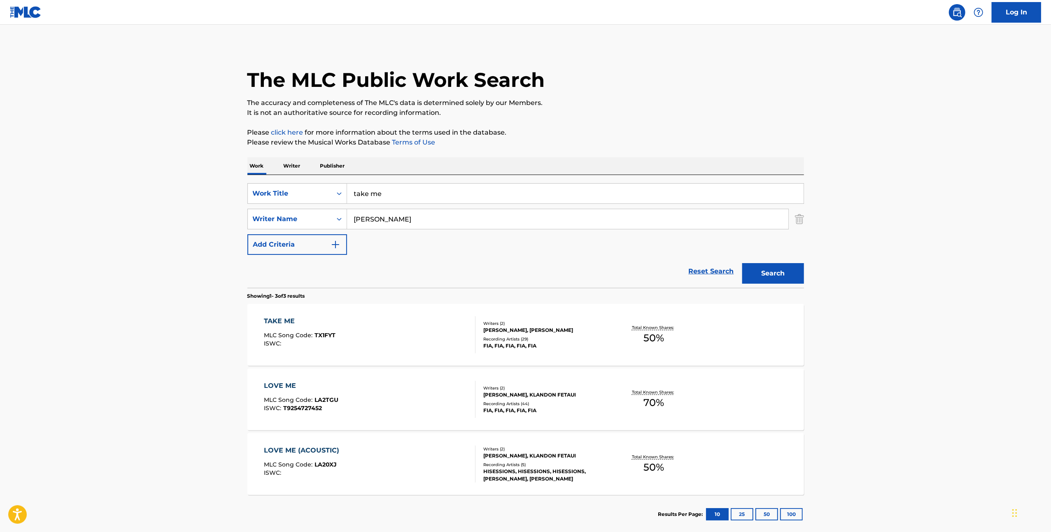
click at [531, 328] on div "EVILE LAPANA JR IERIKO, FIAVAAI ESENE" at bounding box center [545, 330] width 124 height 7
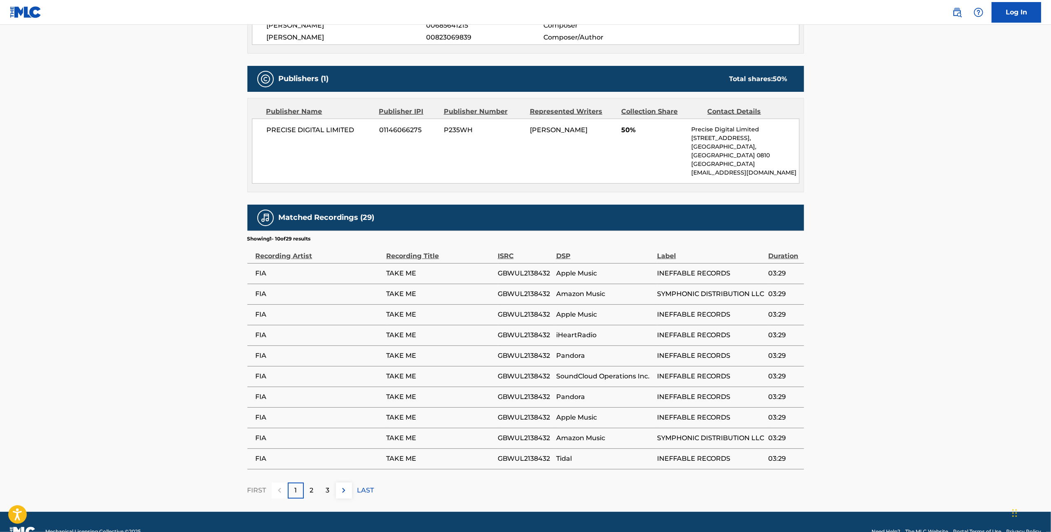
scroll to position [329, 0]
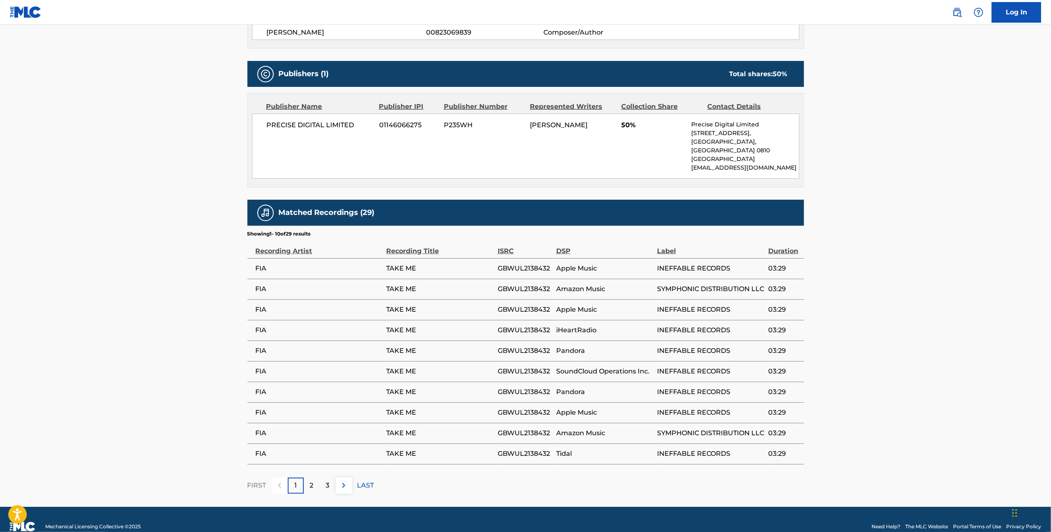
click at [318, 478] on div "2" at bounding box center [312, 486] width 16 height 16
click at [336, 478] on button at bounding box center [344, 486] width 16 height 16
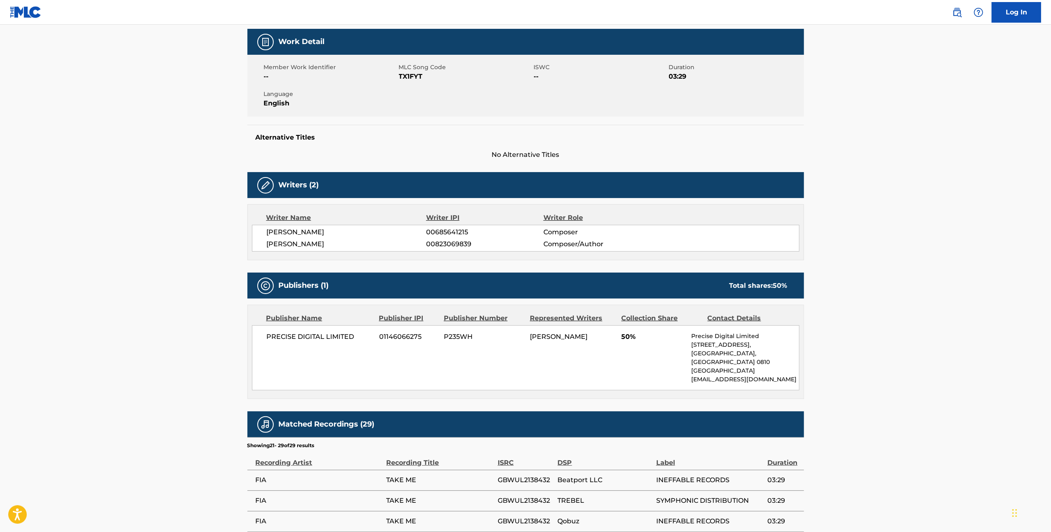
scroll to position [313, 0]
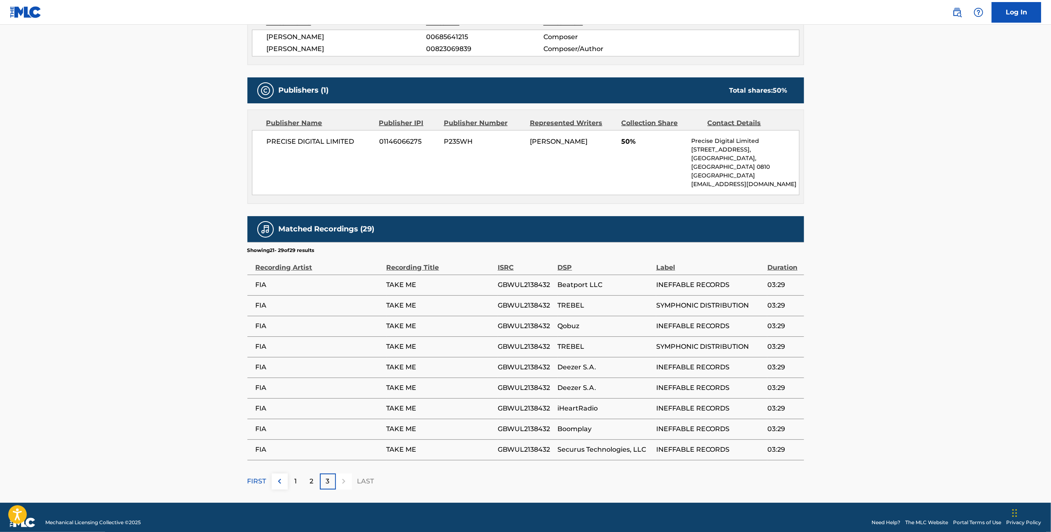
drag, startPoint x: 354, startPoint y: 32, endPoint x: 255, endPoint y: 46, distance: 99.8
click at [243, 37] on div "< Back to public search results Copy work link TAKE ME Work Detail Member Work …" at bounding box center [526, 110] width 577 height 757
drag, startPoint x: 329, startPoint y: 51, endPoint x: 262, endPoint y: 32, distance: 70.3
click at [262, 32] on div "EVILE LAPANA JR IERIKO 00685641215 Composer FIAVAAI ESENE 00823069839 Composer/…" at bounding box center [526, 43] width 548 height 27
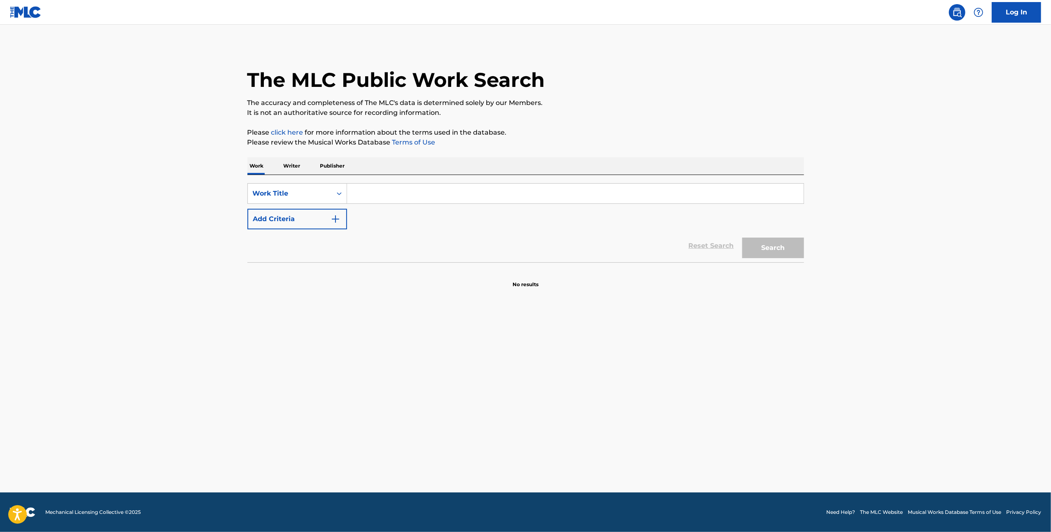
click at [386, 191] on input "Search Form" at bounding box center [575, 194] width 457 height 20
type input "T"
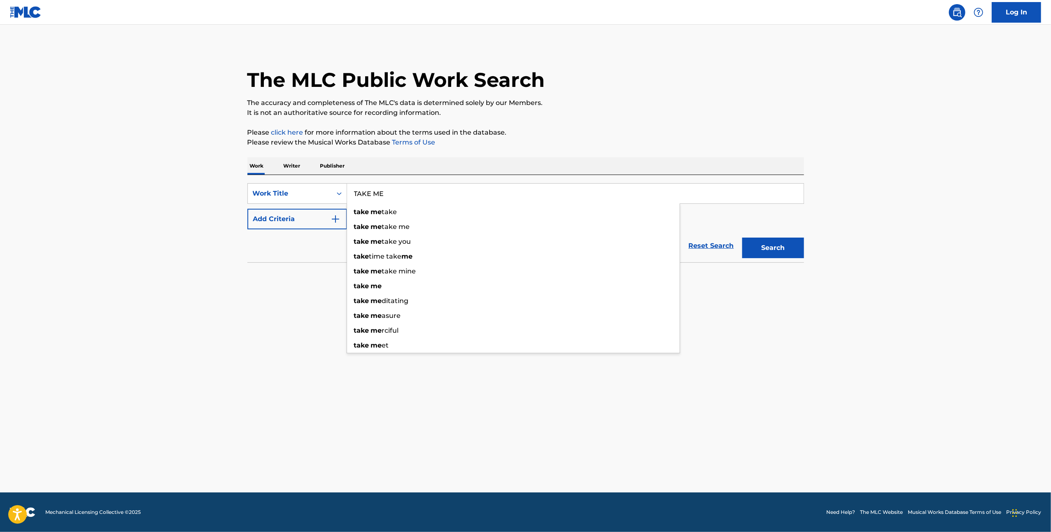
type input "TAKE ME"
click at [774, 248] on button "Search" at bounding box center [773, 248] width 62 height 21
